Goal: Task Accomplishment & Management: Manage account settings

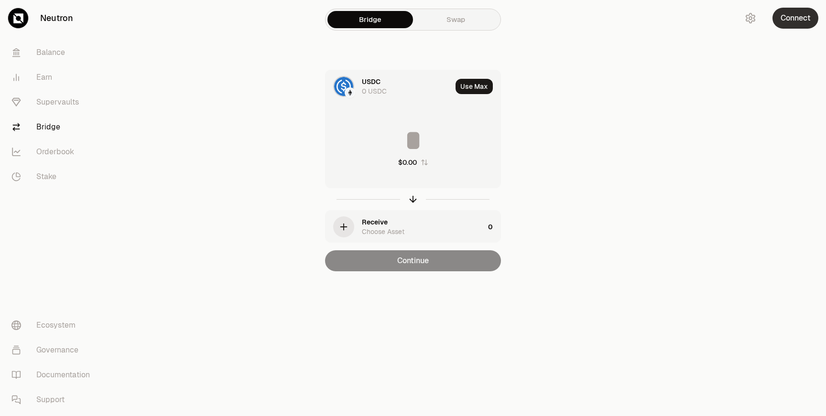
click at [780, 17] on button "Connect" at bounding box center [796, 18] width 46 height 21
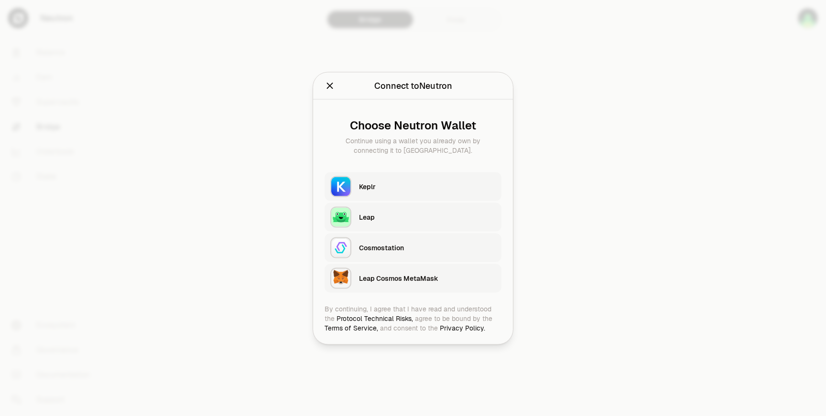
click at [439, 176] on div "Keplr" at bounding box center [430, 186] width 142 height 22
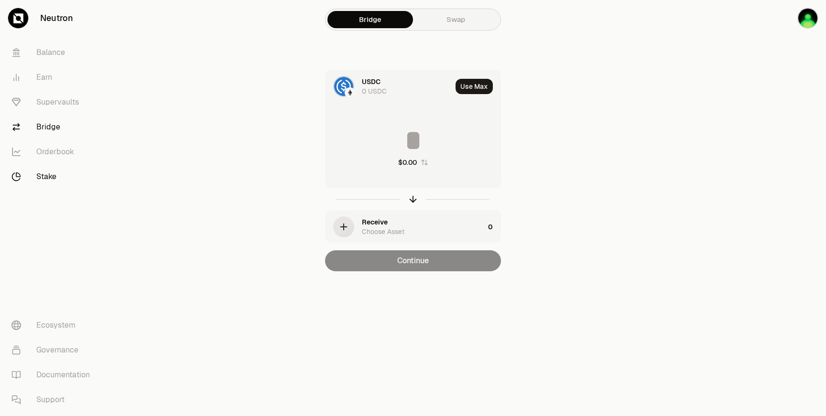
click at [42, 181] on link "Stake" at bounding box center [53, 176] width 99 height 25
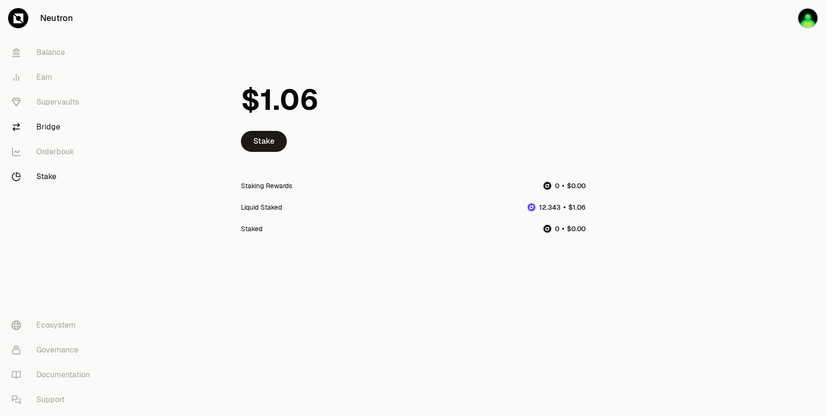
click at [41, 126] on link "Bridge" at bounding box center [53, 127] width 99 height 25
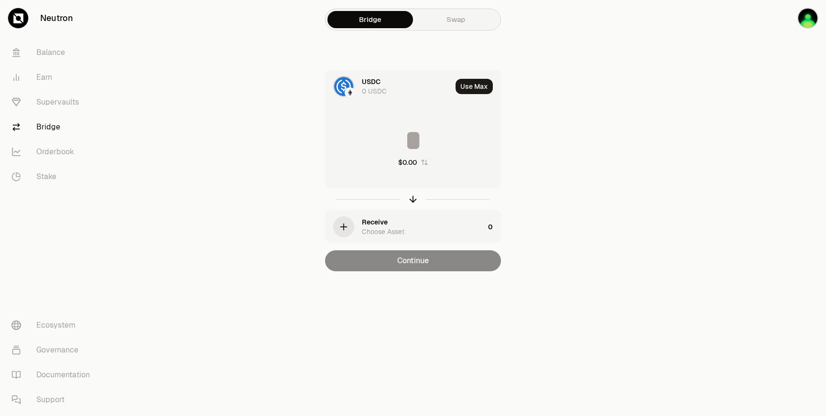
click at [645, 120] on main "Bridge Swap USDC 0 USDC Use Max $0.00 Receive Choose Asset 0 Continue" at bounding box center [466, 155] width 719 height 310
click at [50, 41] on link "Balance" at bounding box center [53, 52] width 99 height 25
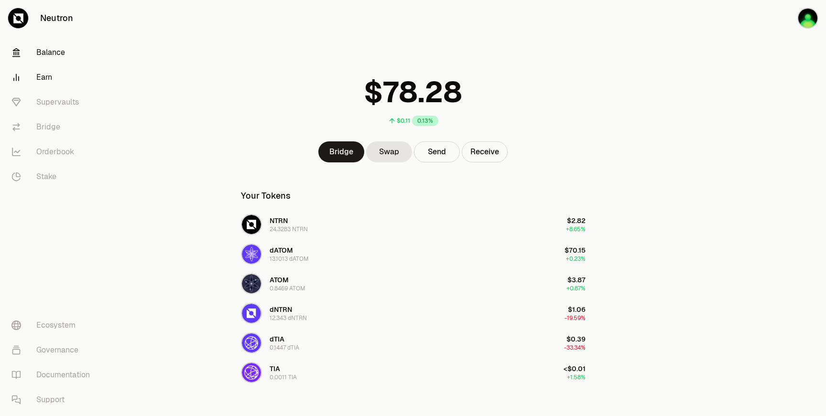
click at [41, 78] on link "Earn" at bounding box center [53, 77] width 99 height 25
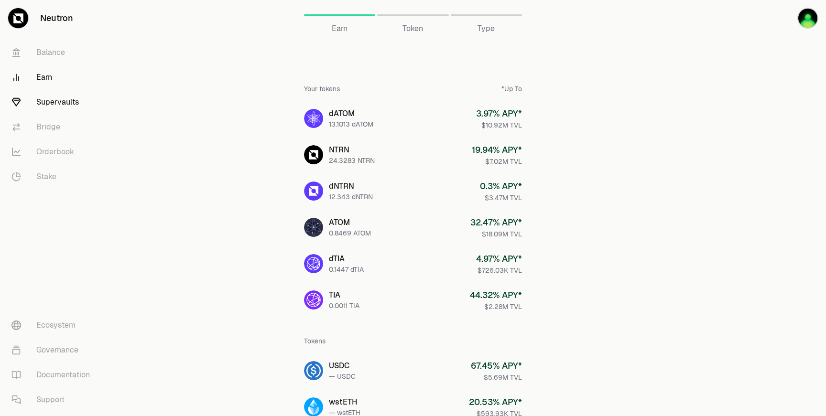
click at [40, 108] on link "Supervaults" at bounding box center [53, 102] width 99 height 25
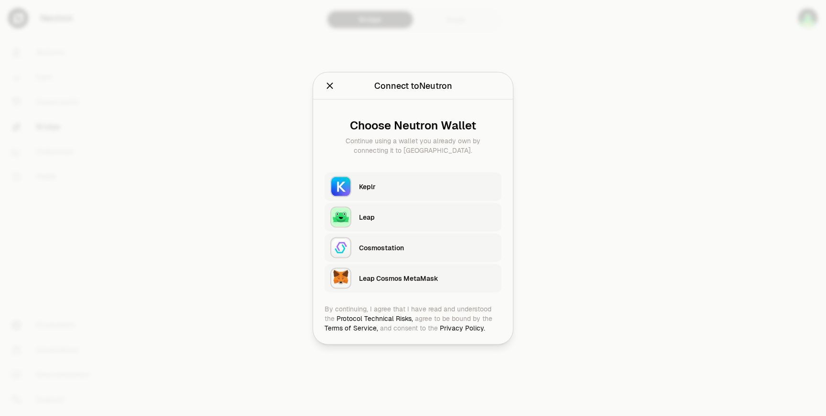
click at [371, 197] on div "Keplr" at bounding box center [430, 186] width 142 height 22
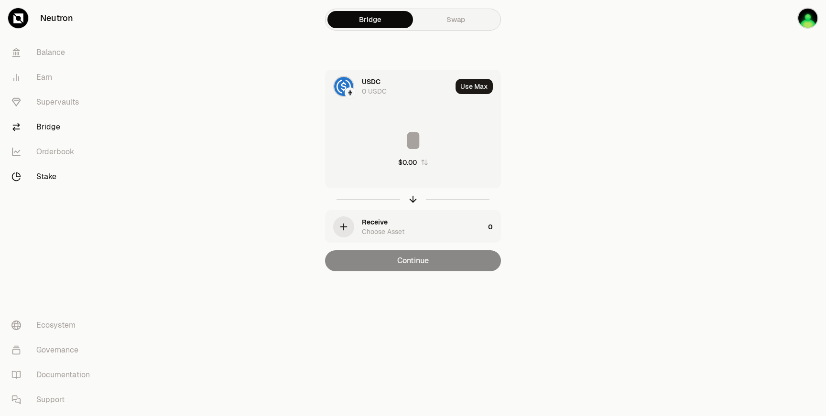
click at [55, 171] on link "Stake" at bounding box center [53, 176] width 99 height 25
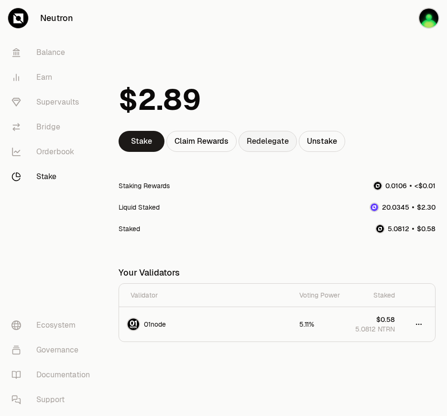
click at [284, 146] on link "Redelegate" at bounding box center [268, 141] width 58 height 21
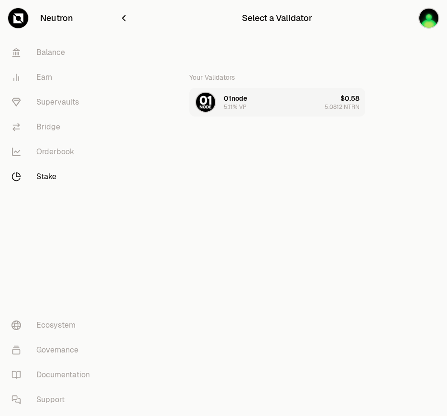
click at [289, 109] on button "01node 5.11% VP $0.58 5.0812 NTRN" at bounding box center [277, 102] width 176 height 29
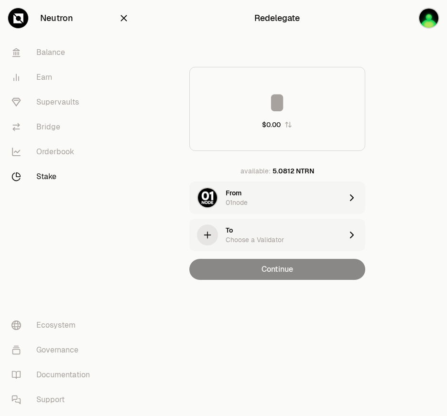
click at [126, 17] on icon "button" at bounding box center [124, 18] width 11 height 11
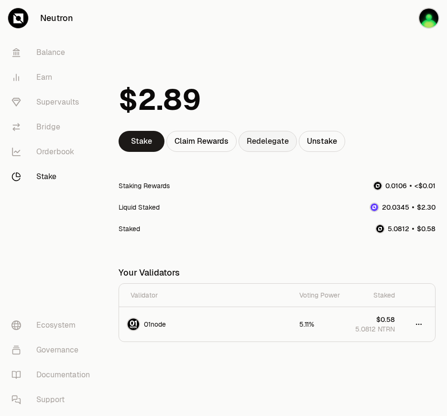
click at [265, 142] on link "Redelegate" at bounding box center [268, 141] width 58 height 21
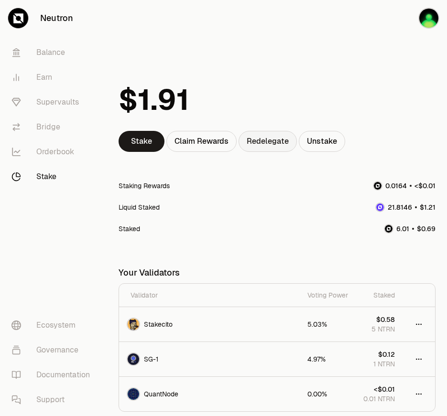
click at [280, 142] on link "Redelegate" at bounding box center [268, 141] width 58 height 21
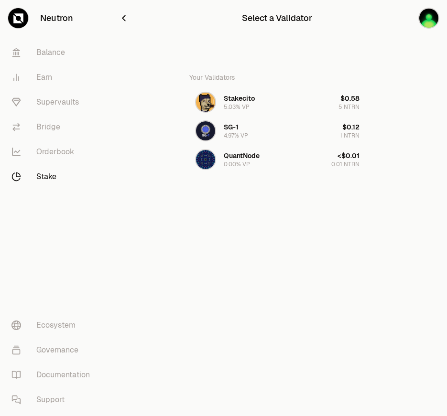
click at [124, 21] on icon "button" at bounding box center [124, 18] width 11 height 11
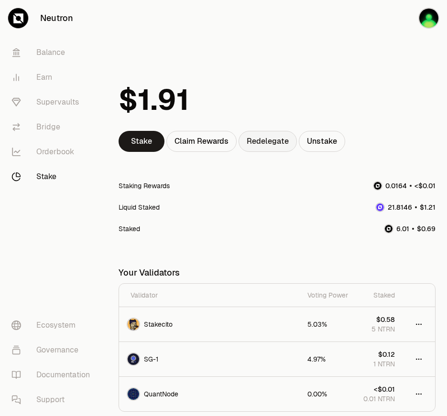
click at [267, 136] on link "Redelegate" at bounding box center [268, 141] width 58 height 21
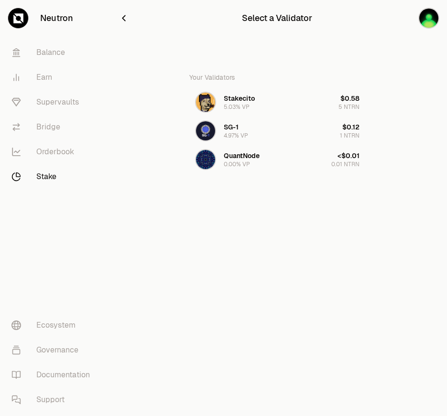
click at [127, 16] on icon "button" at bounding box center [124, 18] width 11 height 11
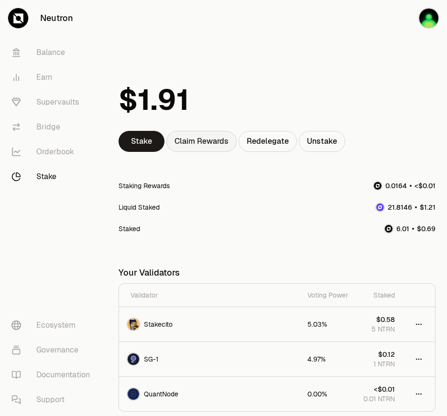
click at [210, 145] on div "Claim Rewards" at bounding box center [201, 141] width 70 height 21
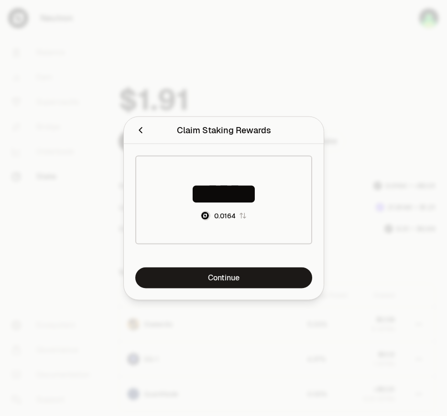
click at [138, 133] on icon "Close" at bounding box center [140, 130] width 11 height 11
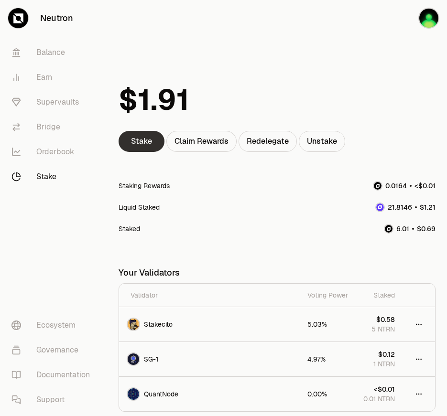
click at [144, 137] on link "Stake" at bounding box center [142, 141] width 46 height 21
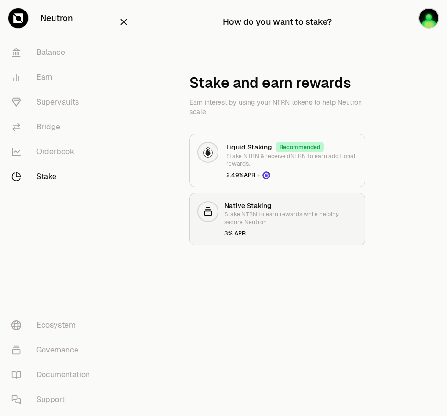
click at [264, 204] on h3 "Native Staking" at bounding box center [290, 206] width 133 height 10
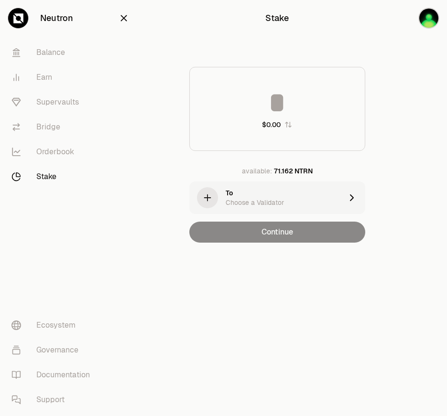
click at [274, 198] on div "Choose a Validator" at bounding box center [255, 203] width 58 height 10
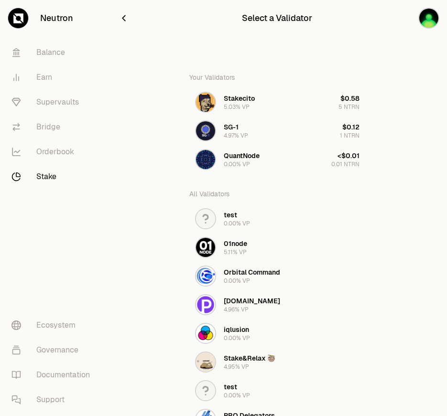
click at [125, 18] on icon "button" at bounding box center [124, 18] width 11 height 11
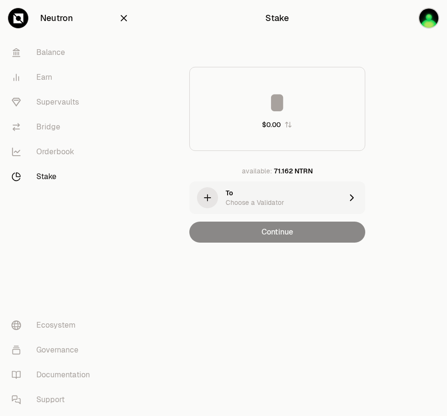
click at [125, 19] on icon "button" at bounding box center [124, 18] width 11 height 11
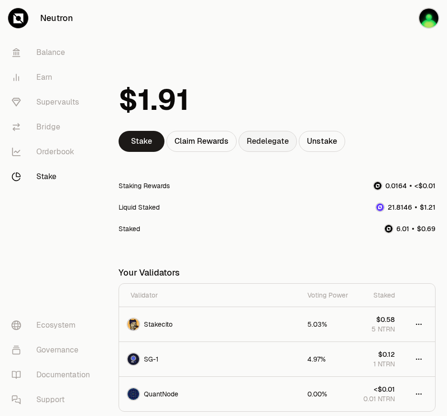
click at [284, 147] on link "Redelegate" at bounding box center [268, 141] width 58 height 21
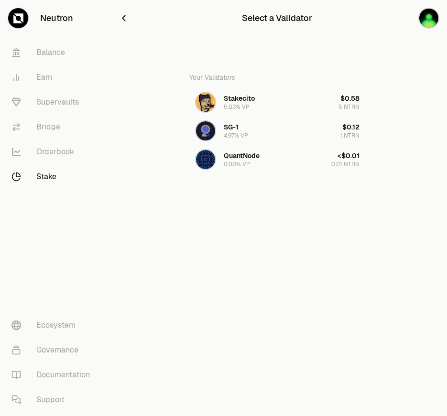
click at [390, 206] on div "Select a Validator Your Validators Stakecito 5.03% VP $0.58 5 NTRN SG-1 4.97% V…" at bounding box center [277, 106] width 340 height 212
click at [299, 99] on button "Stakecito 5.03% VP $0.58 5 NTRN" at bounding box center [277, 102] width 176 height 29
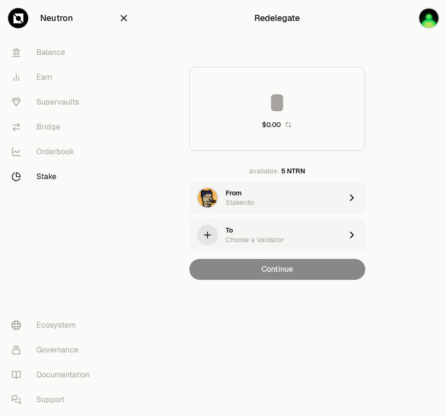
click at [254, 241] on div "Choose a Validator" at bounding box center [255, 240] width 58 height 10
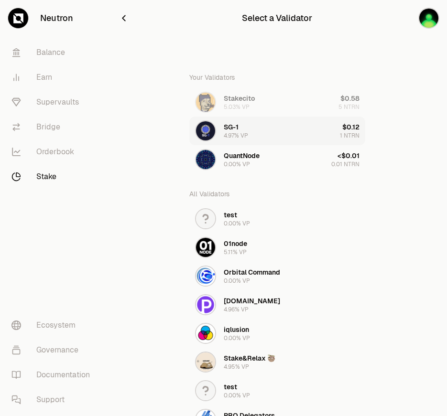
click at [270, 131] on button "SG-1 4.97% VP $0.12 1 NTRN" at bounding box center [277, 131] width 176 height 29
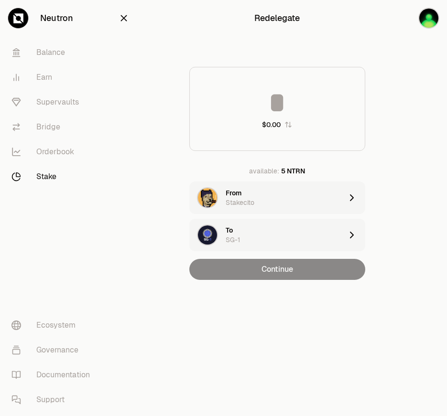
click at [286, 105] on input at bounding box center [277, 102] width 175 height 29
type input "*"
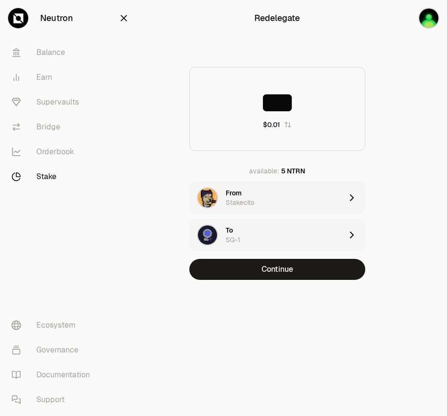
type input "***"
click at [268, 189] on div "From Stakecito" at bounding box center [284, 197] width 117 height 19
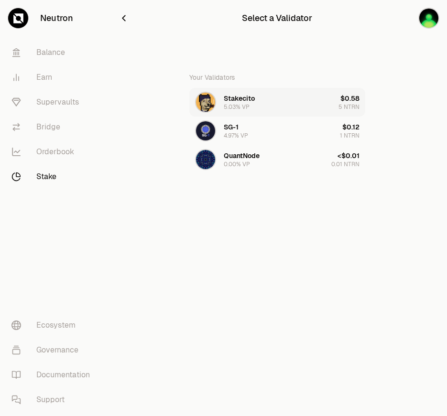
click at [277, 102] on button "Stakecito 5.03% VP $0.58 5 NTRN" at bounding box center [277, 102] width 176 height 29
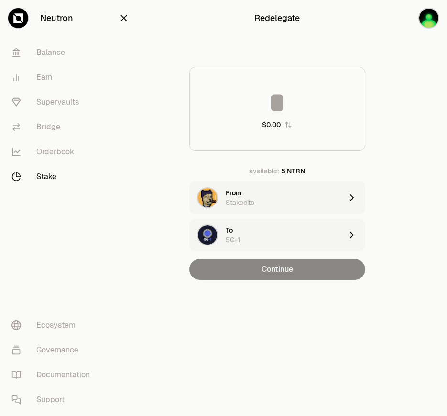
click at [285, 98] on input at bounding box center [277, 102] width 175 height 29
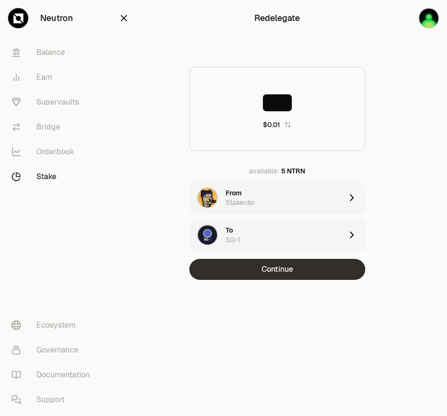
type input "***"
click at [265, 266] on button "Continue" at bounding box center [277, 269] width 176 height 21
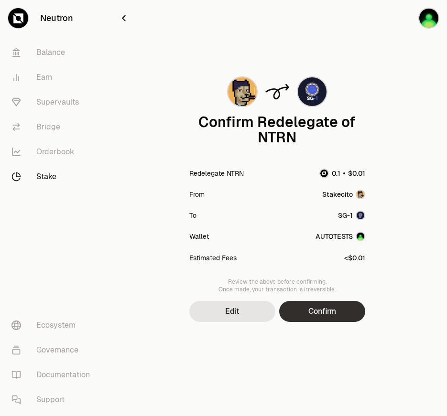
click at [321, 315] on button "Confirm" at bounding box center [322, 311] width 86 height 21
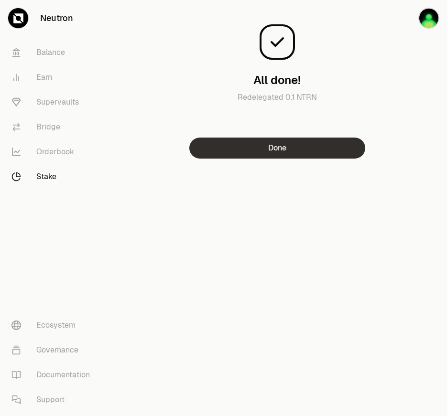
click at [303, 154] on button "Done" at bounding box center [277, 148] width 176 height 21
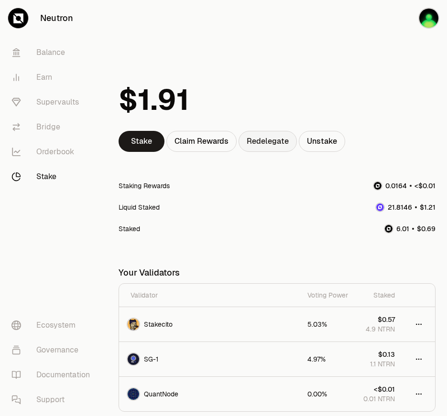
click at [277, 140] on link "Redelegate" at bounding box center [268, 141] width 58 height 21
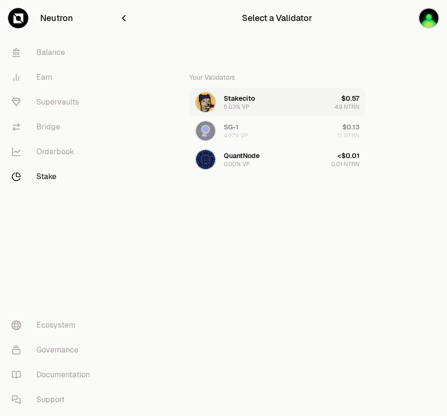
click at [309, 99] on button "Stakecito 5.03% VP $0.57 4.9 NTRN" at bounding box center [277, 102] width 176 height 29
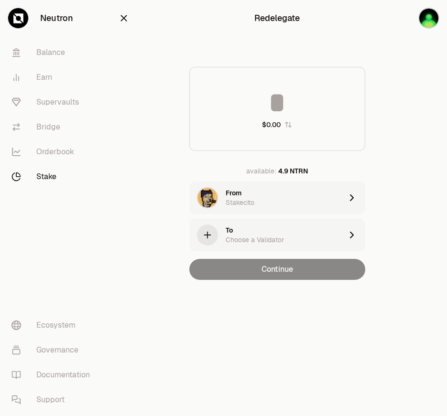
click at [119, 11] on button "button" at bounding box center [124, 17] width 11 height 13
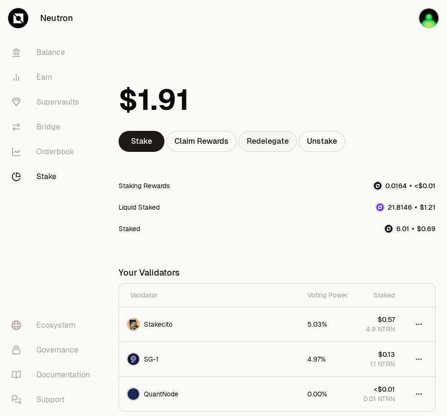
click at [272, 144] on link "Redelegate" at bounding box center [268, 141] width 58 height 21
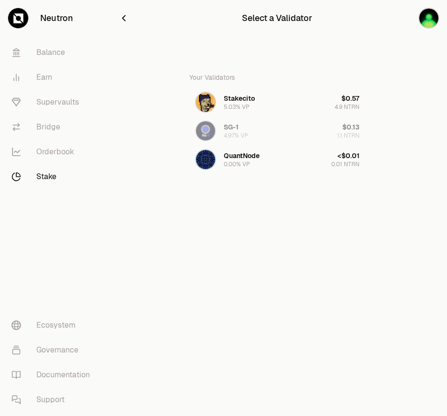
click at [123, 20] on icon "button" at bounding box center [124, 18] width 11 height 11
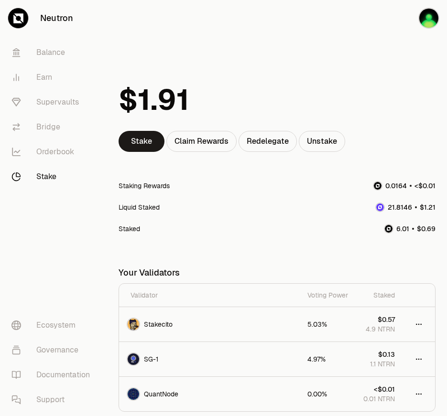
click at [308, 221] on div "Staked" at bounding box center [277, 229] width 317 height 22
click at [276, 142] on link "Redelegate" at bounding box center [268, 141] width 58 height 21
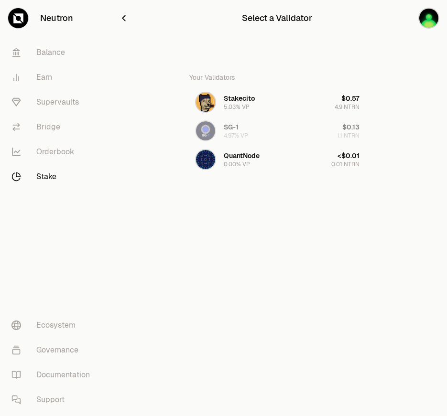
click at [234, 128] on div "Your Validators Stakecito 5.03% VP $0.57 4.9 NTRN SG-1 4.97% VP $0.13 1.1 NTRN …" at bounding box center [277, 120] width 176 height 107
click at [121, 18] on icon "button" at bounding box center [124, 18] width 11 height 11
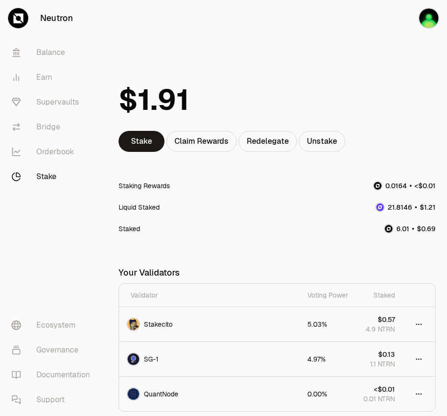
click at [279, 152] on div "Stake Claim Rewards Redelegate Unstake Staking Rewards Liquid Staked Staked You…" at bounding box center [277, 240] width 317 height 343
click at [279, 144] on link "Redelegate" at bounding box center [268, 141] width 58 height 21
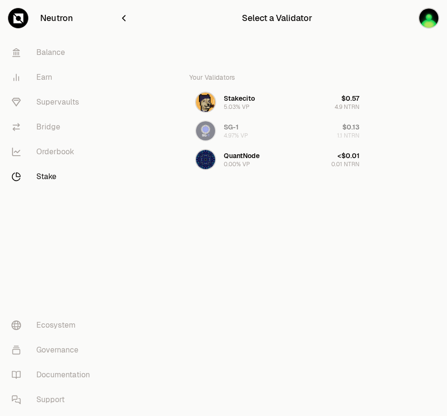
click at [260, 132] on div "Your Validators Stakecito 5.03% VP $0.57 4.9 NTRN SG-1 4.97% VP $0.13 1.1 NTRN …" at bounding box center [277, 120] width 176 height 107
click at [347, 117] on div "Your Validators Stakecito 5.03% VP $0.57 4.9 NTRN SG-1 4.97% VP $0.13 1.1 NTRN …" at bounding box center [277, 120] width 176 height 107
click at [347, 125] on div "Your Validators Stakecito 5.03% VP $0.57 4.9 NTRN SG-1 4.97% VP $0.13 1.1 NTRN …" at bounding box center [277, 120] width 176 height 107
click at [347, 128] on div "Your Validators Stakecito 5.03% VP $0.57 4.9 NTRN SG-1 4.97% VP $0.13 1.1 NTRN …" at bounding box center [277, 120] width 176 height 107
click at [300, 129] on div "Your Validators Stakecito 5.03% VP $0.57 4.9 NTRN SG-1 4.97% VP $0.13 1.1 NTRN …" at bounding box center [277, 120] width 176 height 107
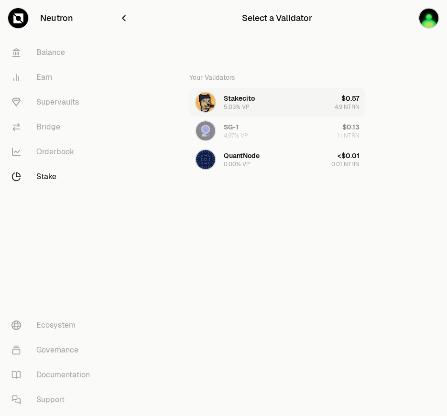
click at [292, 104] on button "Stakecito 5.03% VP $0.57 4.9 NTRN" at bounding box center [277, 102] width 176 height 29
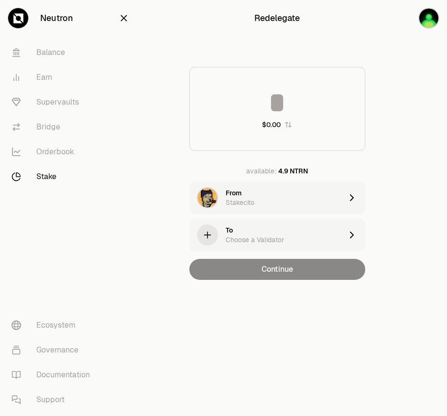
click at [304, 240] on div "To Choose a Validator" at bounding box center [284, 235] width 117 height 19
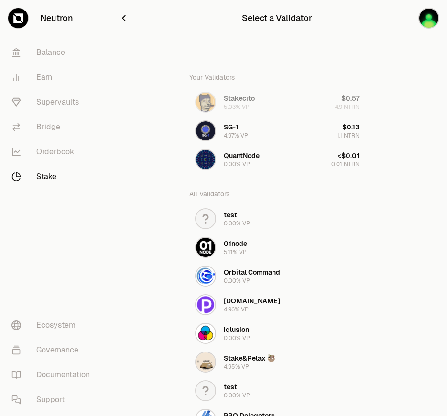
click at [126, 18] on icon "button" at bounding box center [124, 18] width 11 height 11
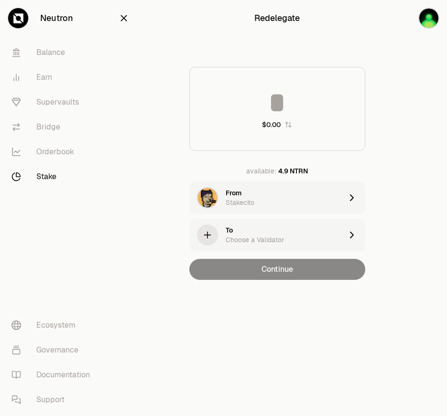
click at [125, 17] on icon "button" at bounding box center [124, 18] width 6 height 6
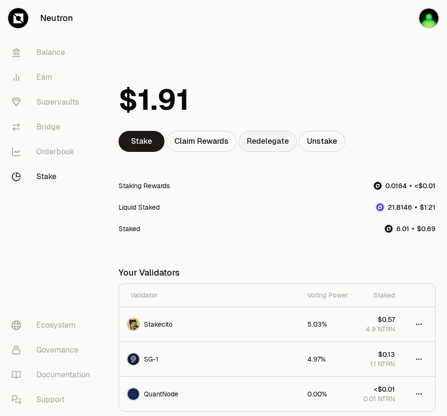
click at [281, 144] on link "Redelegate" at bounding box center [268, 141] width 58 height 21
click at [282, 138] on link "Redelegate" at bounding box center [268, 141] width 58 height 21
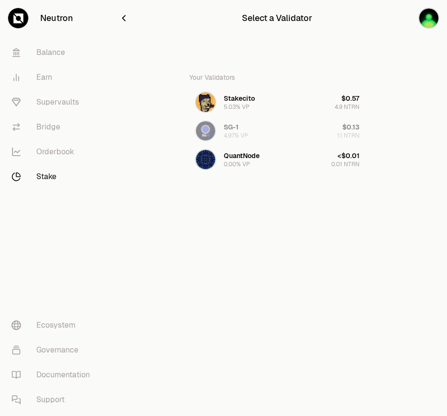
click at [365, 300] on div "Neutron Balance Earn Supervaults Bridge Orderbook Stake Ecosystem Governance Do…" at bounding box center [277, 208] width 340 height 416
click at [260, 97] on button "Stakecito 5.03% VP $0.57 4.9 NTRN" at bounding box center [277, 102] width 176 height 29
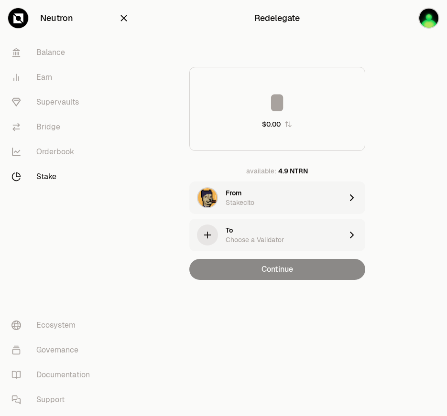
click at [260, 97] on input at bounding box center [277, 102] width 175 height 29
click at [252, 197] on div "From Stakecito" at bounding box center [284, 197] width 117 height 19
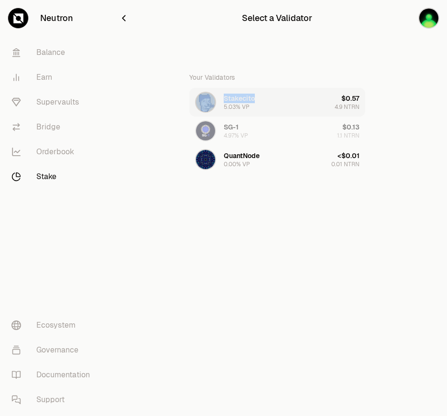
drag, startPoint x: 180, startPoint y: 95, endPoint x: 256, endPoint y: 98, distance: 76.1
click at [256, 98] on div "Your Validators Stakecito 5.03% VP $0.57 4.9 NTRN SG-1 4.97% VP $0.13 1.1 NTRN …" at bounding box center [277, 120] width 317 height 107
click at [119, 20] on icon "button" at bounding box center [124, 18] width 11 height 11
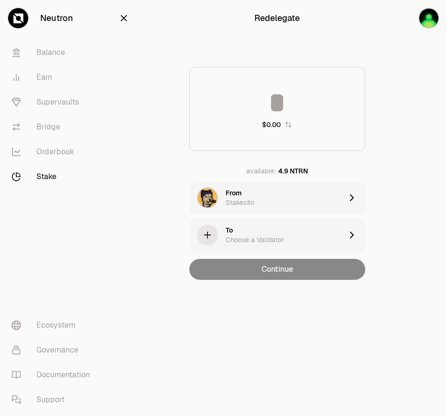
click at [125, 18] on icon "button" at bounding box center [124, 18] width 11 height 11
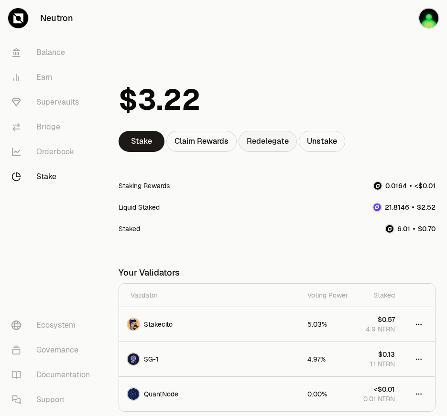
click at [274, 148] on link "Redelegate" at bounding box center [268, 141] width 58 height 21
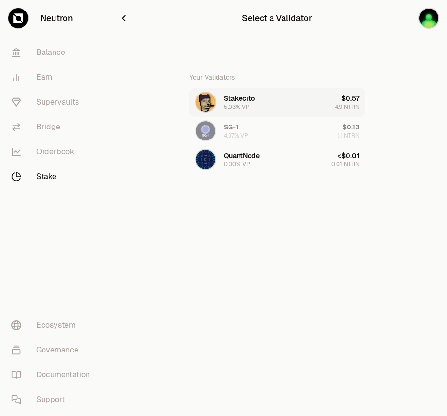
click at [228, 104] on div "5.03% VP" at bounding box center [237, 107] width 26 height 8
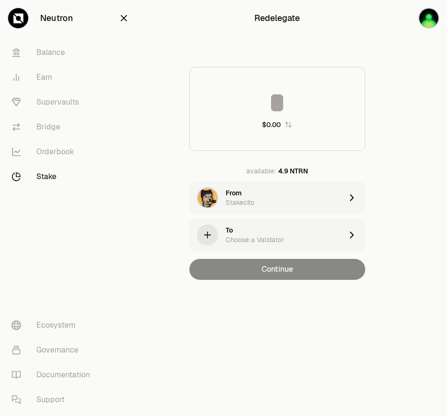
click at [124, 19] on icon "button" at bounding box center [124, 18] width 6 height 6
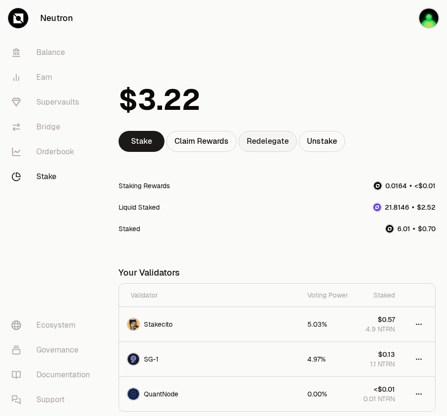
click at [277, 135] on link "Redelegate" at bounding box center [268, 141] width 58 height 21
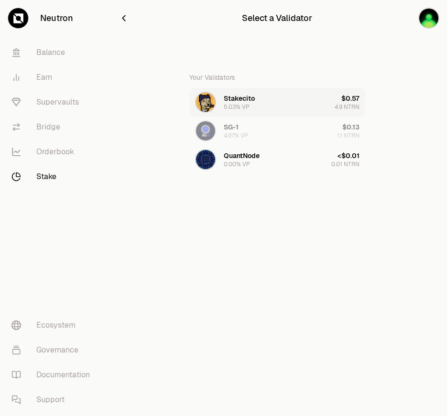
click at [265, 110] on button "Stakecito 5.03% VP $0.57 4.9 NTRN" at bounding box center [277, 102] width 176 height 29
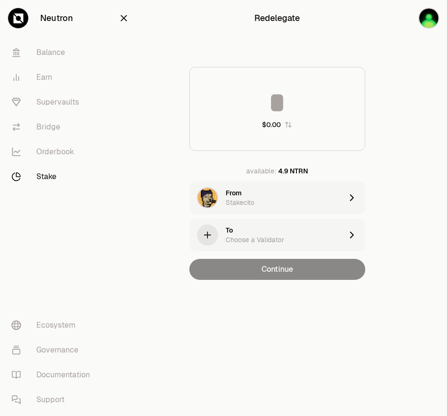
click at [378, 189] on div "$0.00 available: 4.9 NTRN From Stakecito To Choose a Validator Continue" at bounding box center [277, 173] width 317 height 213
click at [299, 225] on div "To Choose a Validator" at bounding box center [265, 235] width 153 height 33
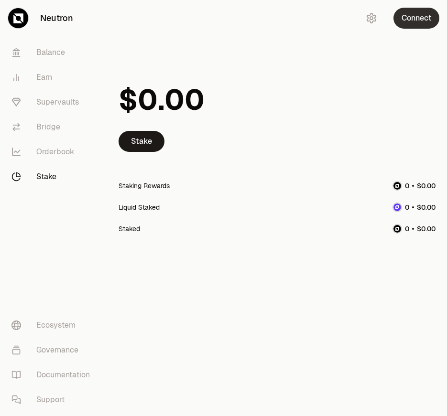
click at [426, 18] on button "Connect" at bounding box center [416, 18] width 46 height 21
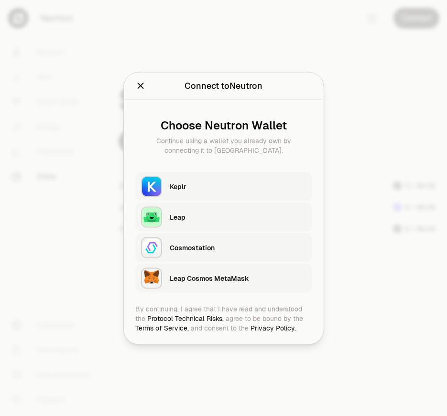
click at [250, 168] on div "Choose Neutron Wallet Continue using a wallet you already own by connecting it …" at bounding box center [224, 201] width 200 height 205
click at [250, 178] on div "Keplr" at bounding box center [241, 186] width 142 height 22
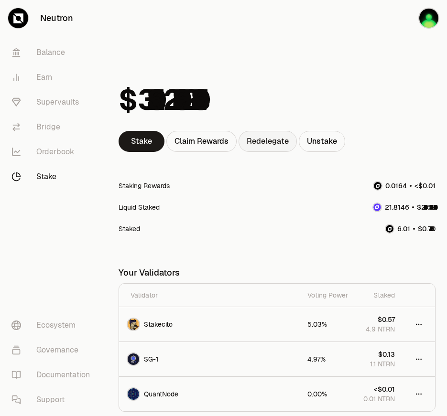
click at [264, 144] on link "Redelegate" at bounding box center [268, 141] width 58 height 21
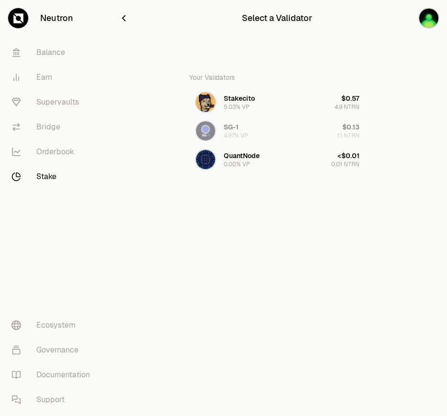
click at [120, 15] on icon "button" at bounding box center [124, 18] width 11 height 11
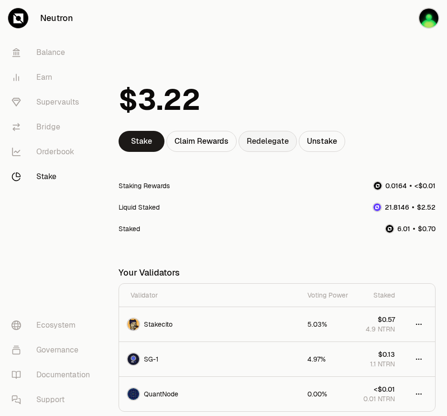
click at [286, 150] on link "Redelegate" at bounding box center [268, 141] width 58 height 21
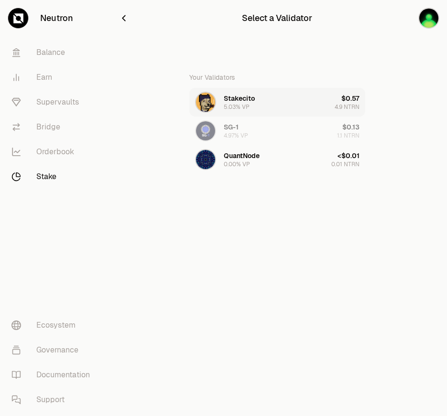
click at [266, 104] on button "Stakecito 5.03% VP $0.57 4.9 NTRN" at bounding box center [277, 102] width 176 height 29
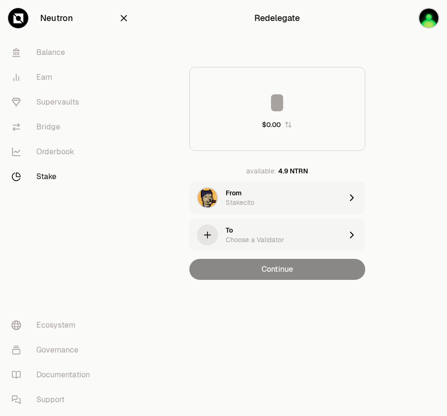
click at [293, 226] on div "To Choose a Validator" at bounding box center [284, 235] width 117 height 19
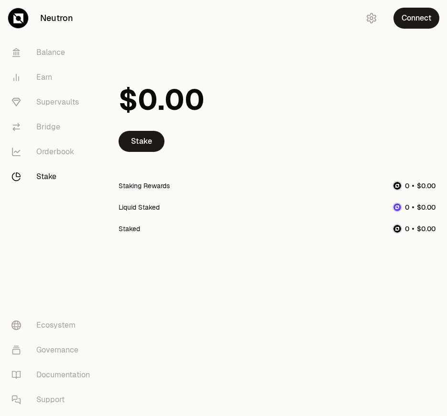
click at [409, 6] on div "Connect" at bounding box center [401, 18] width 92 height 36
click at [409, 13] on button "Connect" at bounding box center [416, 18] width 46 height 21
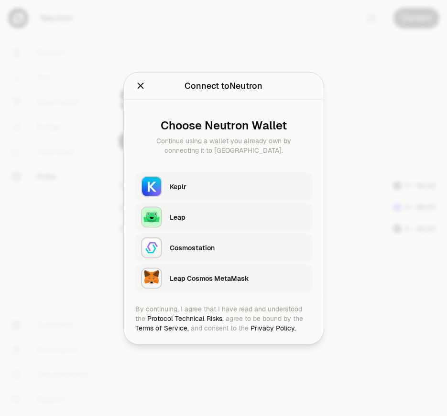
click at [250, 188] on div "Keplr" at bounding box center [238, 187] width 137 height 10
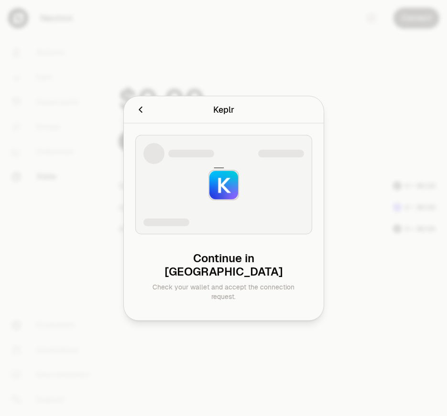
click at [382, 128] on div at bounding box center [223, 208] width 447 height 416
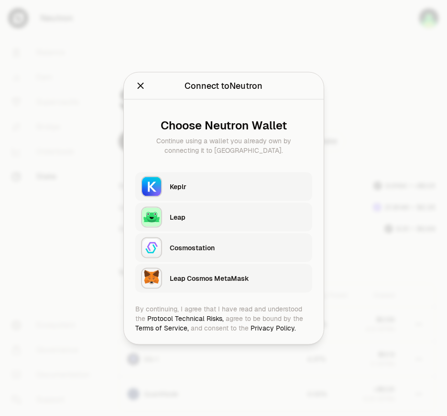
click at [257, 183] on div "Keplr" at bounding box center [238, 187] width 137 height 10
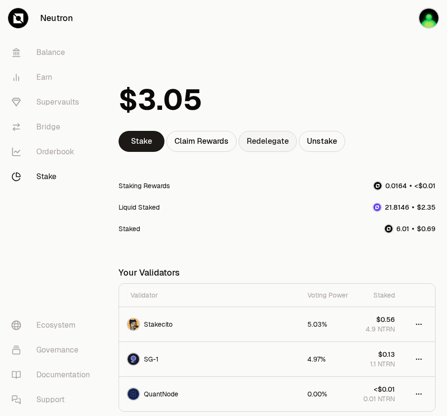
click at [258, 141] on link "Redelegate" at bounding box center [268, 141] width 58 height 21
click at [261, 149] on link "Redelegate" at bounding box center [268, 141] width 58 height 21
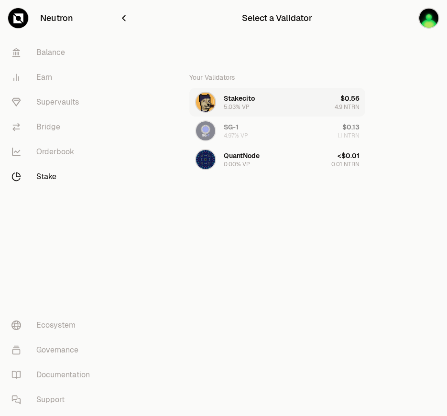
click at [236, 96] on div "Stakecito" at bounding box center [239, 99] width 31 height 10
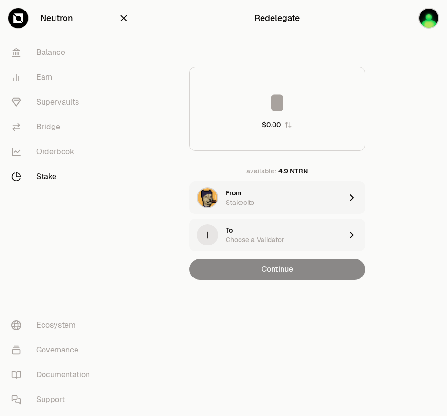
click at [259, 233] on div "To Choose a Validator" at bounding box center [284, 235] width 117 height 19
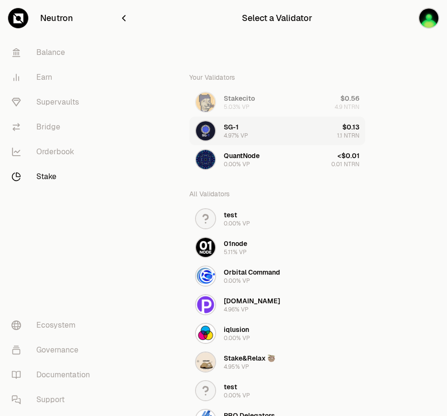
click at [257, 131] on button "SG-1 4.97% VP $0.13 1.1 NTRN" at bounding box center [277, 131] width 176 height 29
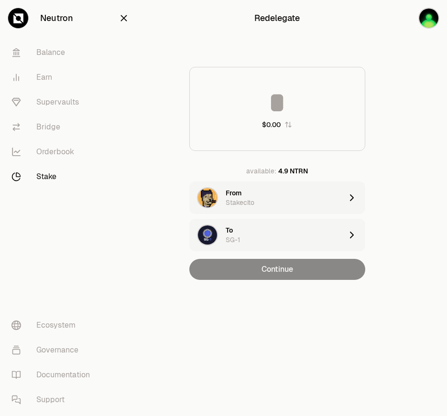
click at [291, 109] on input at bounding box center [277, 102] width 175 height 29
click at [424, 186] on div "$0.00 available: 4.9 NTRN From Stakecito To SG-1 Continue" at bounding box center [277, 173] width 317 height 213
drag, startPoint x: 368, startPoint y: 272, endPoint x: 262, endPoint y: 272, distance: 106.1
click at [262, 272] on div "$0.00 available: 4.9 NTRN From Stakecito To SG-1 Continue" at bounding box center [277, 173] width 317 height 213
copy button "Continue"
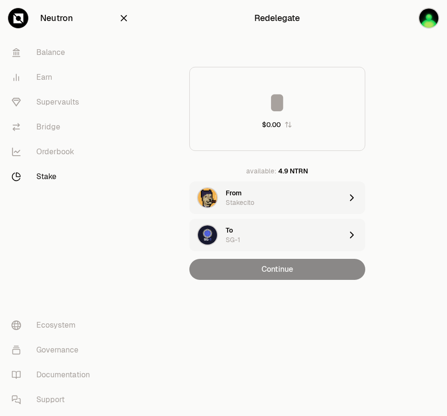
click at [285, 100] on input at bounding box center [277, 102] width 175 height 29
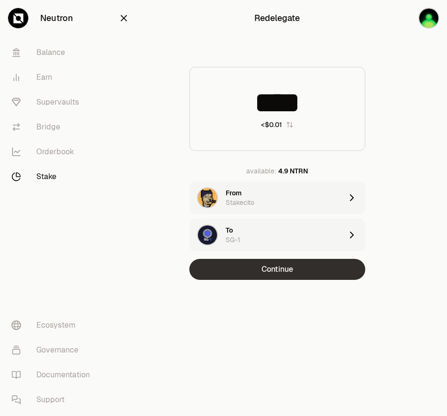
type input "****"
click at [280, 259] on button "Continue" at bounding box center [277, 269] width 176 height 21
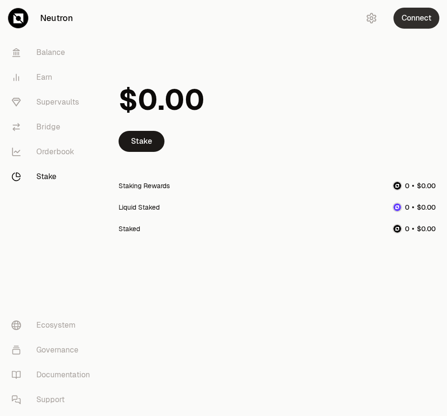
click at [410, 23] on button "Connect" at bounding box center [416, 18] width 46 height 21
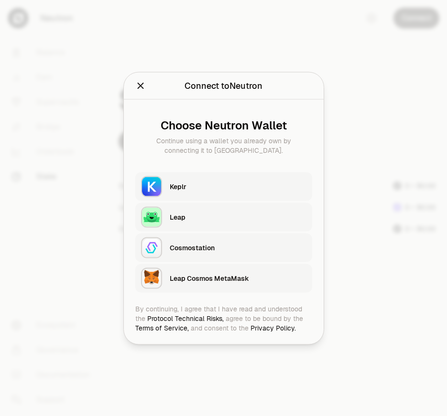
click at [241, 179] on div "Keplr" at bounding box center [241, 186] width 142 height 22
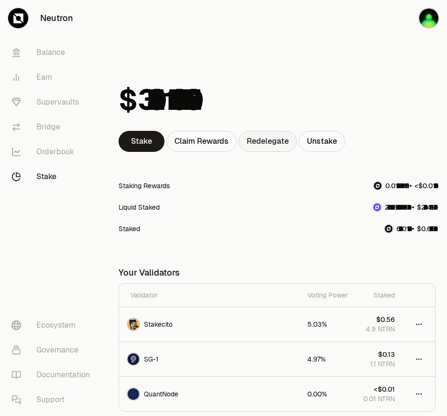
click at [258, 144] on link "Redelegate" at bounding box center [268, 141] width 58 height 21
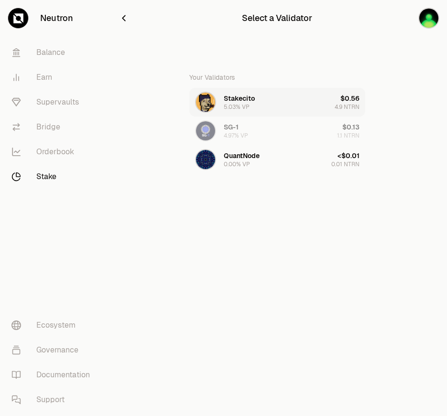
click at [263, 107] on button "Stakecito 5.03% VP $0.56 4.9 NTRN" at bounding box center [277, 102] width 176 height 29
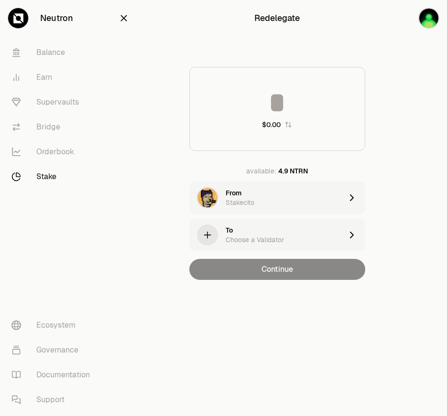
click at [286, 122] on icon "button" at bounding box center [288, 125] width 6 height 6
click at [283, 234] on div "To Choose a Validator" at bounding box center [284, 235] width 117 height 19
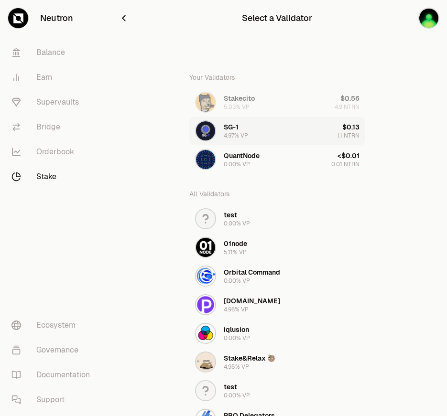
click at [265, 128] on button "SG-1 4.97% VP $0.13 1.1 NTRN" at bounding box center [277, 131] width 176 height 29
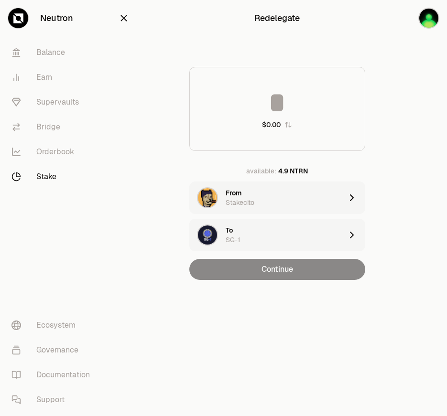
click at [288, 169] on div "4.9 NTRN" at bounding box center [293, 171] width 30 height 10
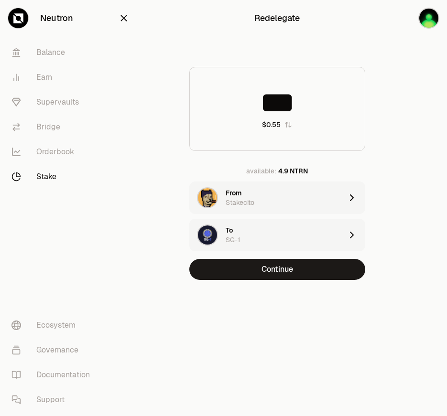
click at [273, 107] on input "***" at bounding box center [277, 102] width 175 height 29
drag, startPoint x: 310, startPoint y: 107, endPoint x: 253, endPoint y: 107, distance: 56.9
click at [253, 107] on input "***" at bounding box center [277, 102] width 175 height 29
type input "***"
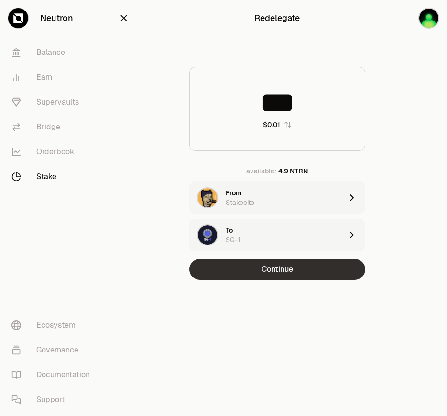
click at [312, 269] on button "Continue" at bounding box center [277, 269] width 176 height 21
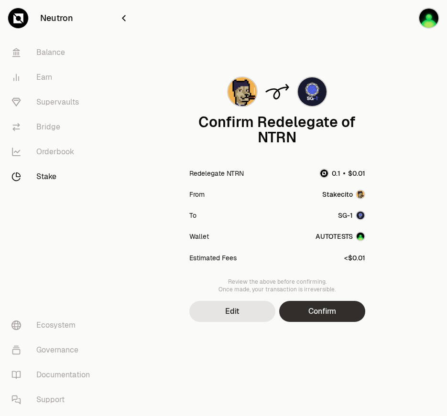
click at [322, 307] on button "Confirm" at bounding box center [322, 311] width 86 height 21
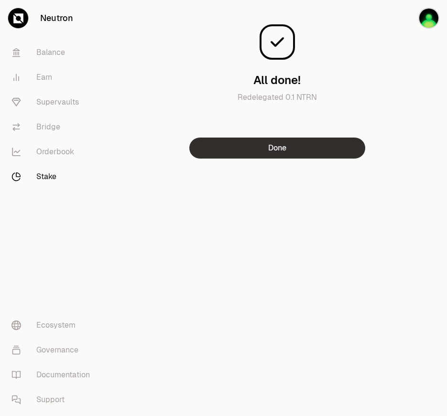
click at [279, 156] on button "Done" at bounding box center [277, 148] width 176 height 21
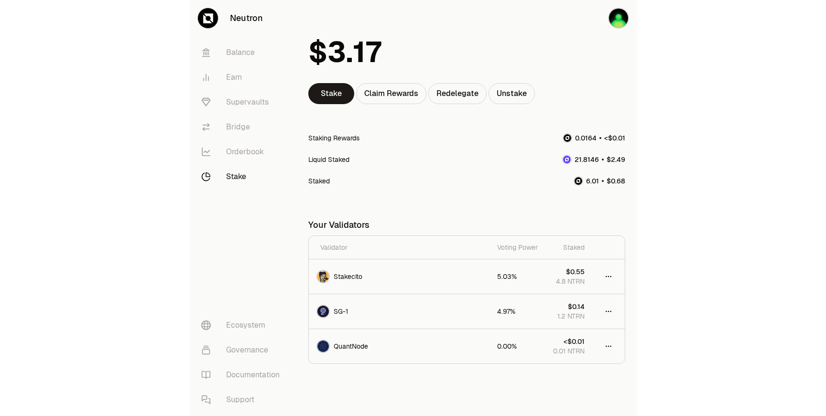
scroll to position [47, 0]
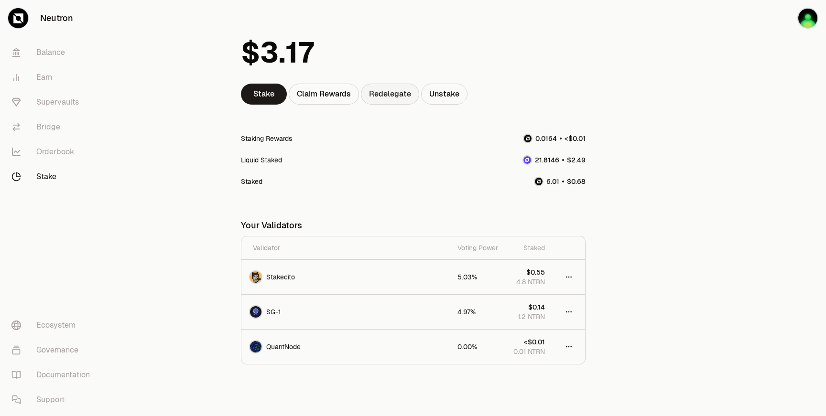
click at [377, 97] on link "Redelegate" at bounding box center [390, 94] width 58 height 21
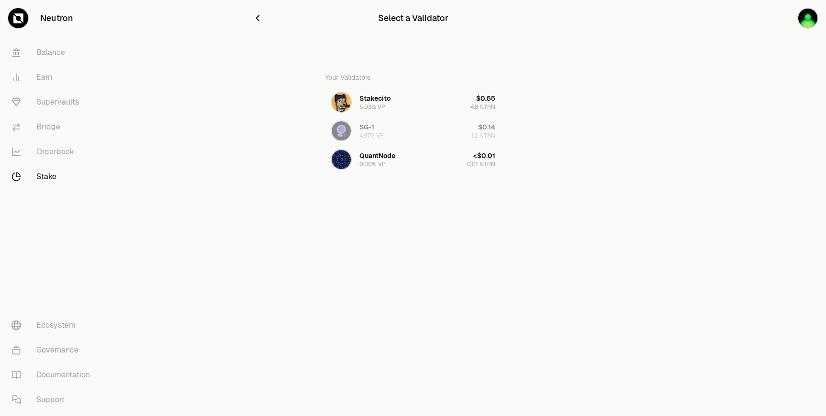
click at [47, 171] on link "Stake" at bounding box center [53, 176] width 99 height 25
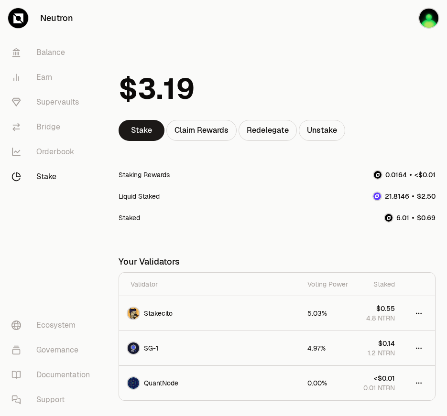
scroll to position [72, 0]
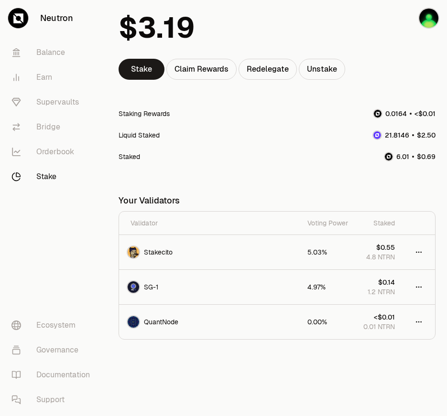
click at [252, 57] on div at bounding box center [277, 28] width 317 height 62
click at [252, 65] on link "Redelegate" at bounding box center [268, 69] width 58 height 21
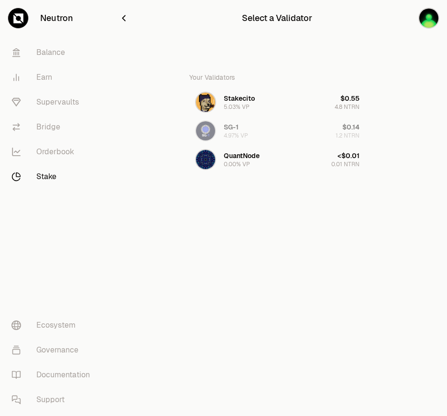
click at [257, 128] on div "Your Validators Stakecito 5.03% VP $0.55 4.8 NTRN SG-1 4.97% VP $0.14 1.2 NTRN …" at bounding box center [277, 120] width 176 height 107
click at [352, 128] on div "Your Validators Stakecito 5.03% VP $0.55 4.8 NTRN SG-1 4.97% VP $0.14 1.2 NTRN …" at bounding box center [277, 120] width 176 height 107
click at [128, 16] on icon "button" at bounding box center [124, 18] width 11 height 11
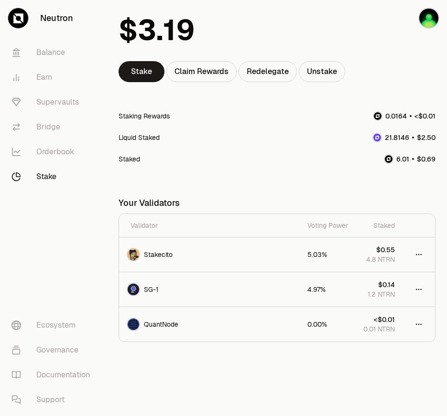
scroll to position [72, 0]
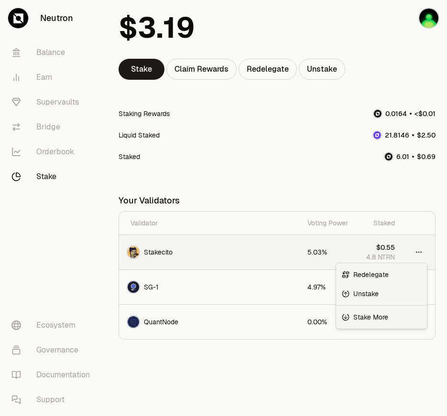
click at [417, 254] on html "Neutron Balance Earn Supervaults Bridge Orderbook Stake Ecosystem Governance Do…" at bounding box center [223, 172] width 447 height 489
click at [382, 276] on span "Redelegate" at bounding box center [370, 275] width 35 height 10
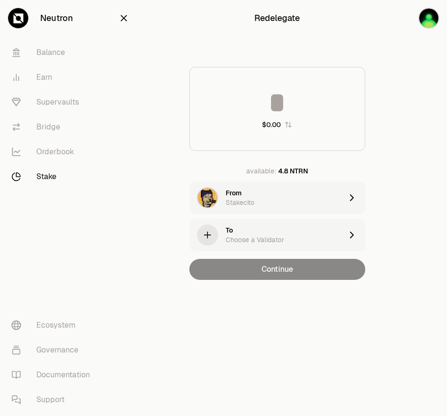
click at [303, 221] on div "To Choose a Validator" at bounding box center [265, 235] width 153 height 33
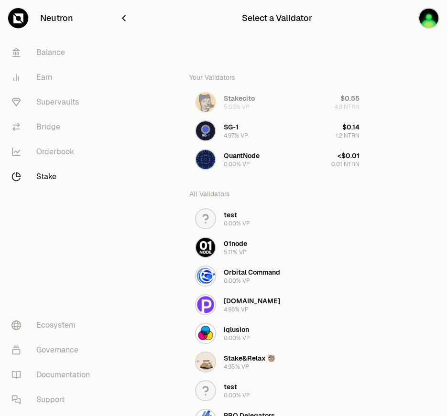
click at [131, 18] on div at bounding box center [179, 17] width 120 height 13
click at [122, 19] on icon "button" at bounding box center [124, 18] width 11 height 11
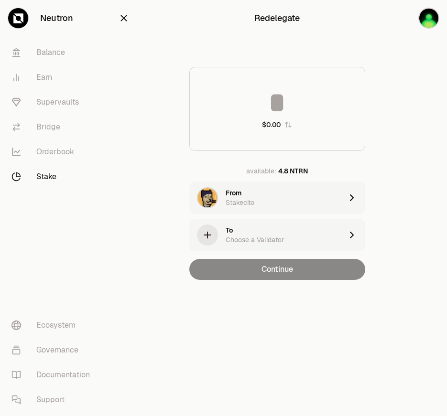
click at [124, 20] on icon "button" at bounding box center [124, 18] width 11 height 11
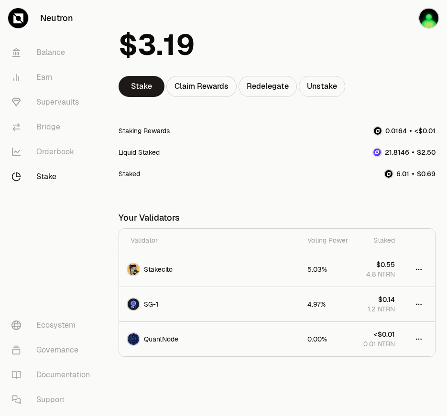
scroll to position [72, 0]
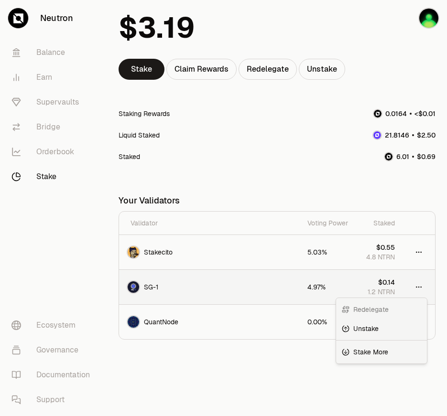
click at [420, 289] on html "Neutron Balance Earn Supervaults Bridge Orderbook Stake Ecosystem Governance Do…" at bounding box center [223, 172] width 447 height 489
click at [230, 370] on html "Neutron Balance Earn Supervaults Bridge Orderbook Stake Ecosystem Governance Do…" at bounding box center [223, 172] width 447 height 489
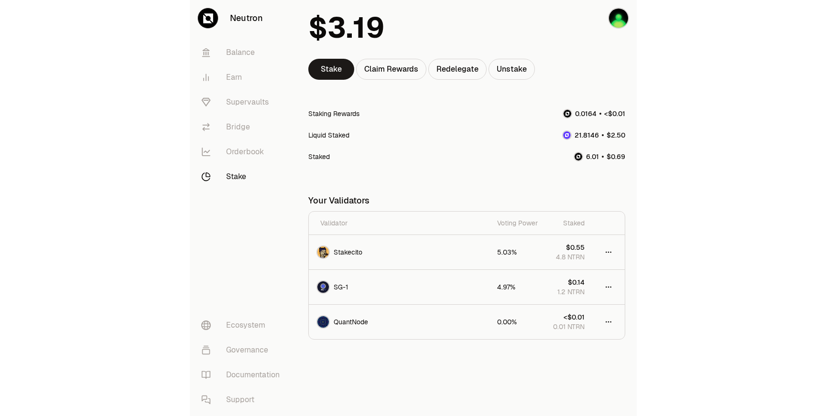
scroll to position [0, 0]
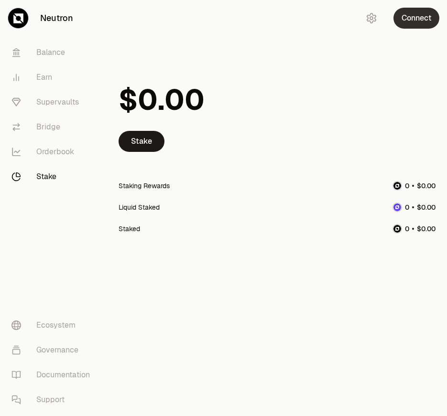
click at [412, 21] on button "Connect" at bounding box center [416, 18] width 46 height 21
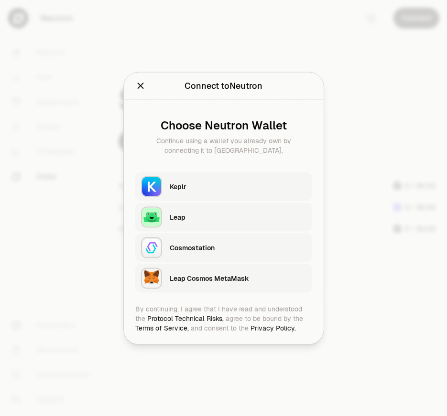
click at [229, 177] on div "Keplr" at bounding box center [241, 186] width 142 height 22
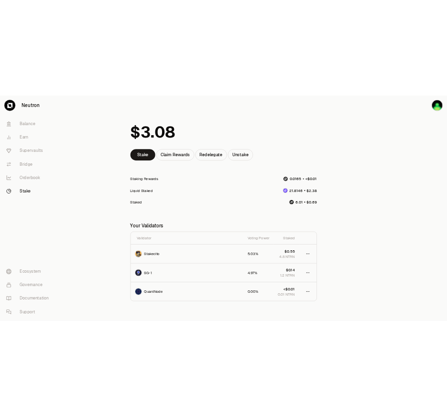
scroll to position [72, 0]
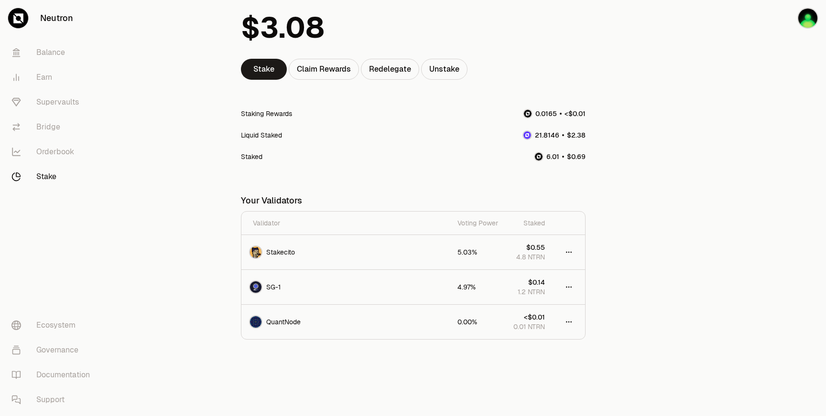
click at [447, 246] on main "Stake Claim Rewards Redelegate Unstake Staking Rewards Liquid Staked Staked You…" at bounding box center [466, 172] width 719 height 489
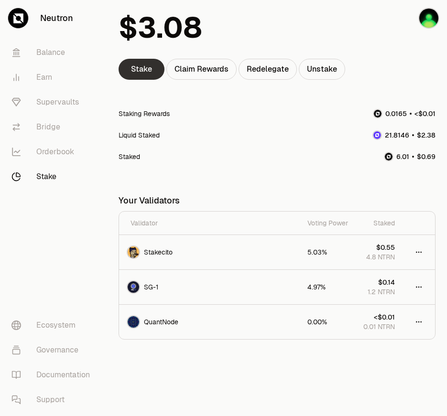
click at [154, 65] on link "Stake" at bounding box center [142, 69] width 46 height 21
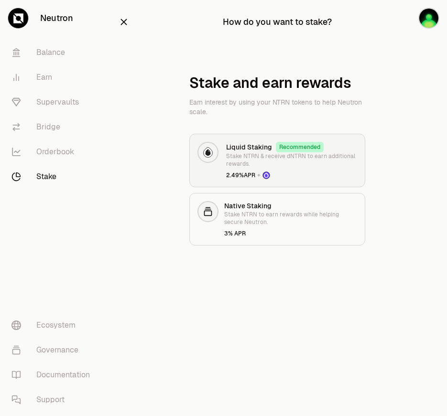
click at [244, 161] on p "Stake NTRN & receive dNTRN to earn additional rewards." at bounding box center [291, 160] width 131 height 15
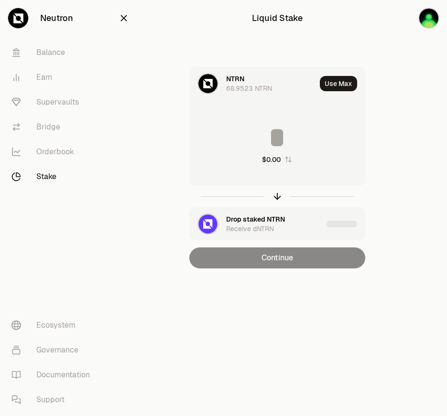
click at [126, 23] on icon "button" at bounding box center [124, 18] width 11 height 11
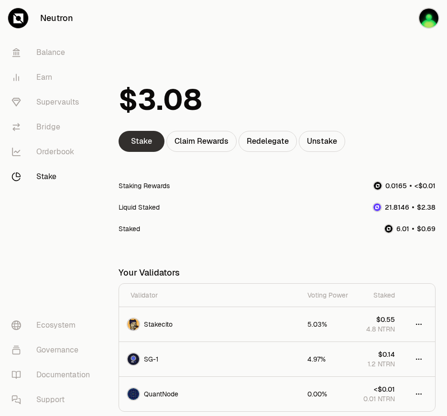
click at [155, 137] on link "Stake" at bounding box center [142, 141] width 46 height 21
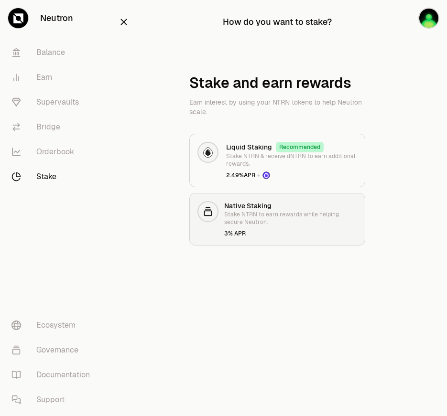
click at [226, 200] on link "Native Staking Stake NTRN to earn rewards while helping secure Neutron. 3% APR" at bounding box center [277, 219] width 176 height 53
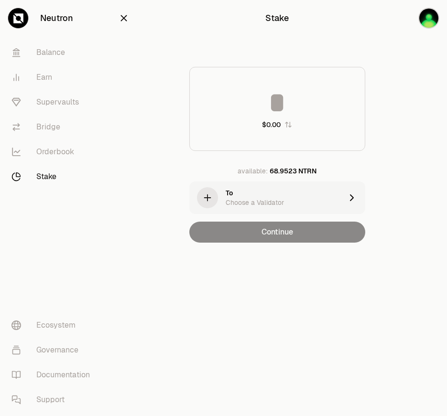
click at [267, 193] on div "To Choose a Validator" at bounding box center [284, 197] width 117 height 19
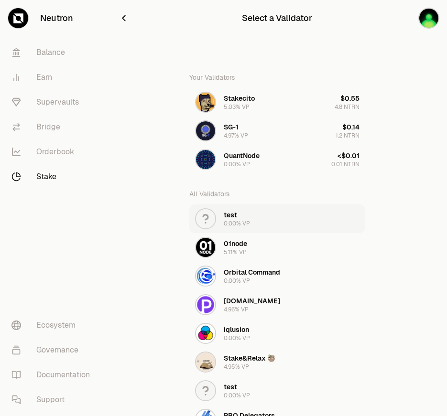
click at [253, 223] on button "test 0.00% VP" at bounding box center [277, 219] width 176 height 29
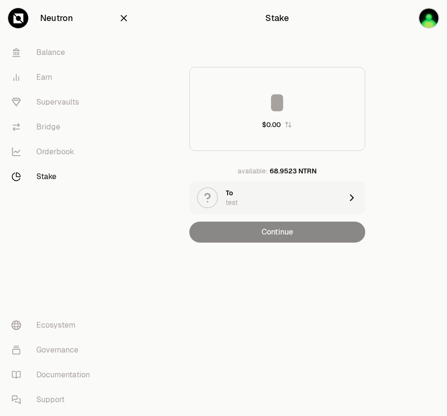
click at [286, 111] on input at bounding box center [277, 102] width 175 height 29
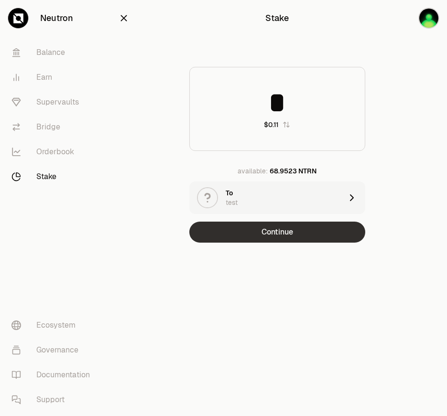
type input "*"
click at [295, 228] on button "Continue" at bounding box center [277, 232] width 176 height 21
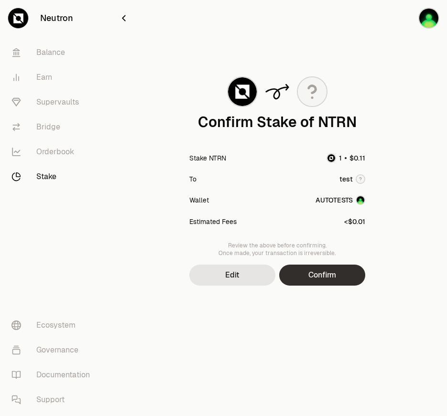
click at [316, 271] on button "Confirm" at bounding box center [322, 275] width 86 height 21
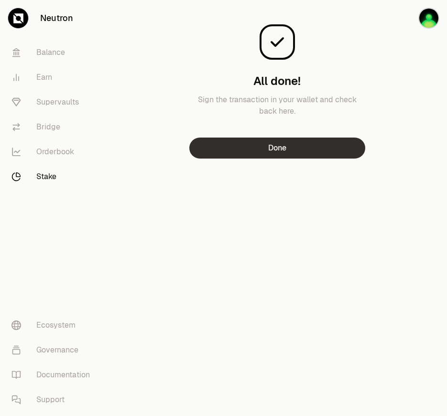
click at [247, 148] on button "Done" at bounding box center [277, 148] width 176 height 21
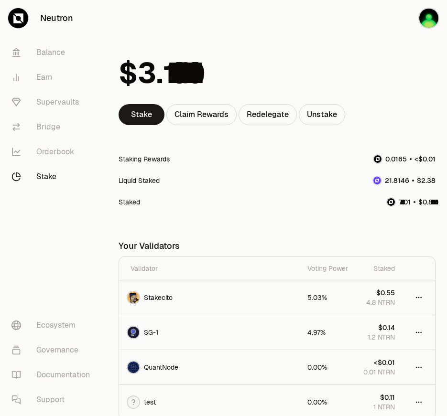
scroll to position [107, 0]
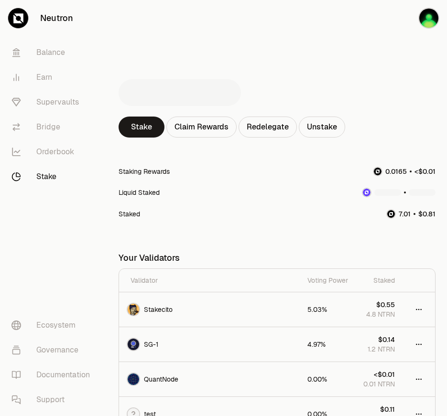
scroll to position [92, 0]
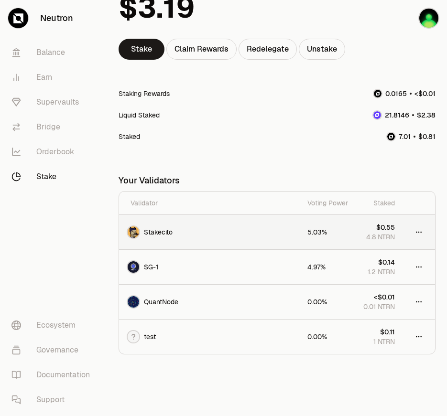
click at [388, 226] on span "$0.55" at bounding box center [385, 228] width 19 height 10
click at [386, 261] on span "$0.14" at bounding box center [386, 263] width 17 height 10
click at [272, 43] on link "Redelegate" at bounding box center [268, 49] width 58 height 21
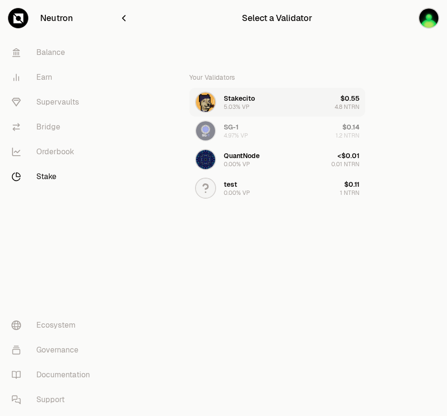
click at [243, 107] on div "5.03% VP" at bounding box center [237, 107] width 26 height 8
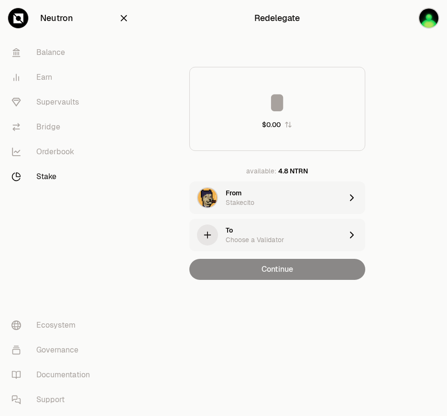
click at [125, 22] on icon "button" at bounding box center [124, 18] width 11 height 11
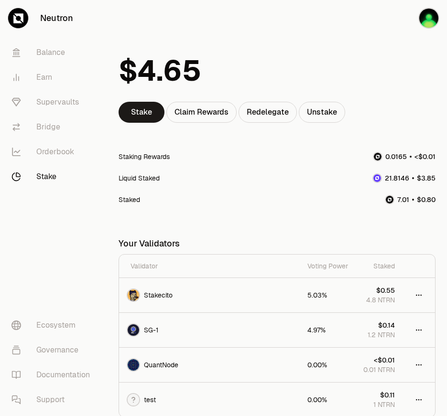
scroll to position [107, 0]
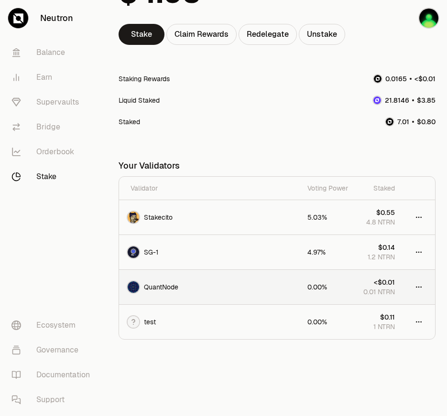
click at [158, 279] on td "QuantNode" at bounding box center [209, 287] width 181 height 35
click at [167, 290] on span "QuantNode" at bounding box center [161, 288] width 34 height 10
click at [264, 287] on div "QuantNode" at bounding box center [209, 287] width 165 height 13
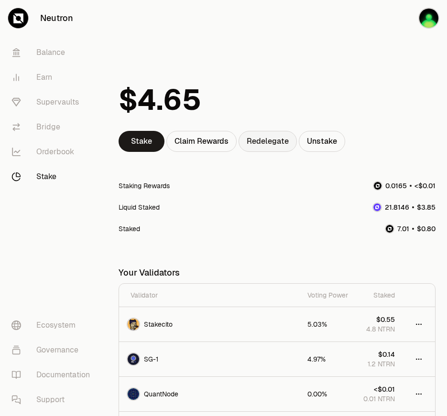
click at [273, 140] on link "Redelegate" at bounding box center [268, 141] width 58 height 21
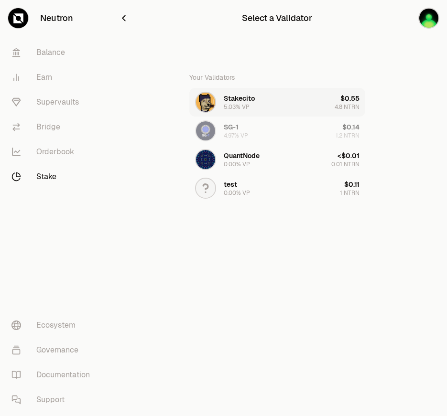
click at [288, 101] on button "Stakecito 5.03% VP $0.55 4.8 NTRN" at bounding box center [277, 102] width 176 height 29
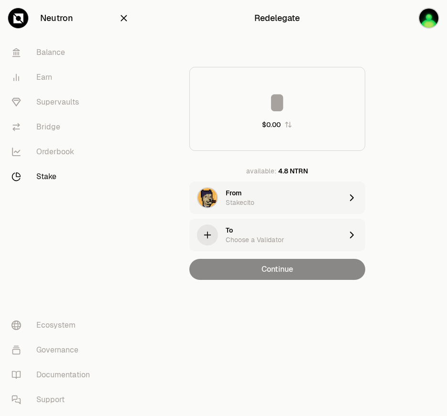
click at [273, 227] on div "To Choose a Validator" at bounding box center [284, 235] width 117 height 19
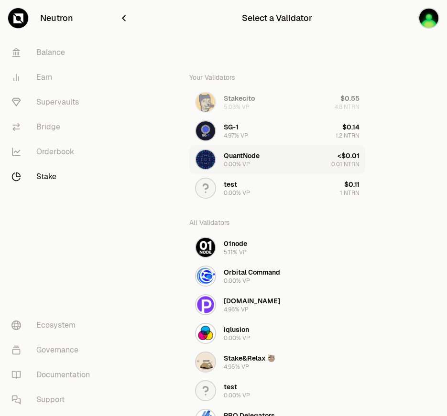
click at [264, 157] on button "QuantNode 0.00% VP <$0.01 0.01 NTRN" at bounding box center [277, 159] width 176 height 29
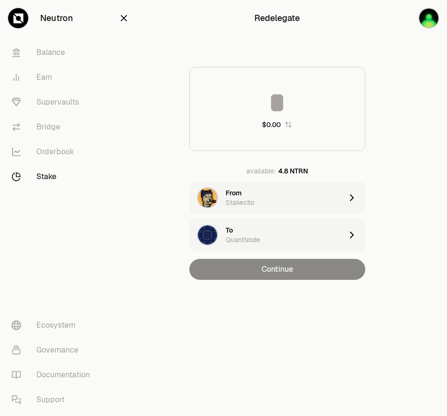
click at [294, 109] on input at bounding box center [277, 102] width 175 height 29
type input "*"
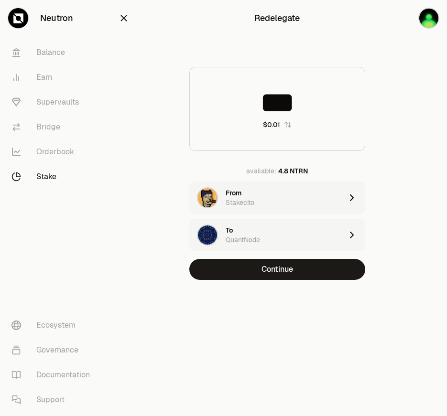
type input "***"
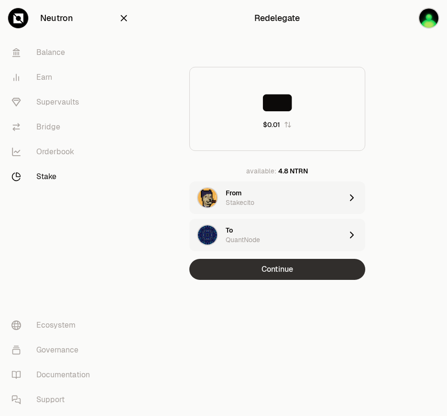
click at [279, 261] on button "Continue" at bounding box center [277, 269] width 176 height 21
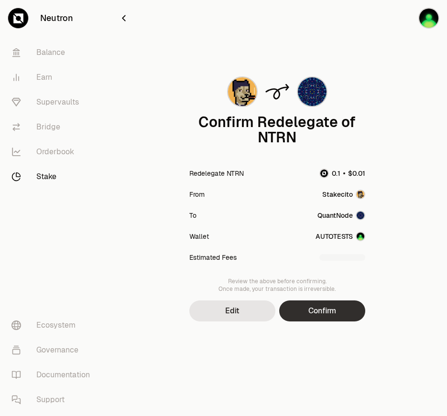
click at [303, 319] on button "Confirm" at bounding box center [322, 311] width 86 height 21
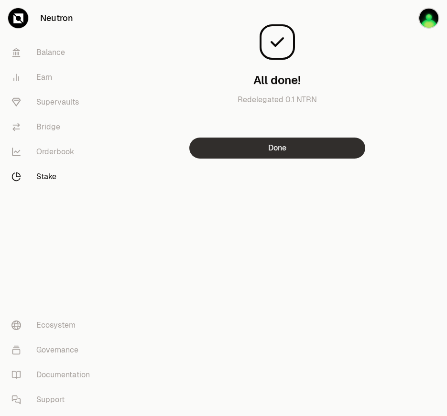
click at [320, 155] on button "Done" at bounding box center [277, 148] width 176 height 21
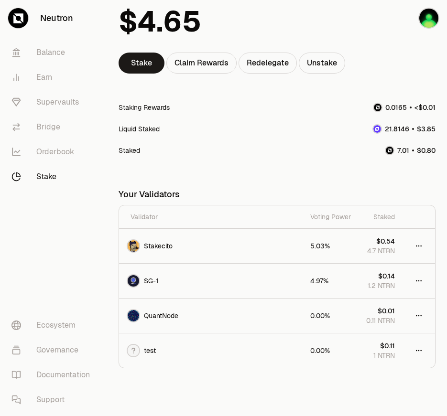
scroll to position [107, 0]
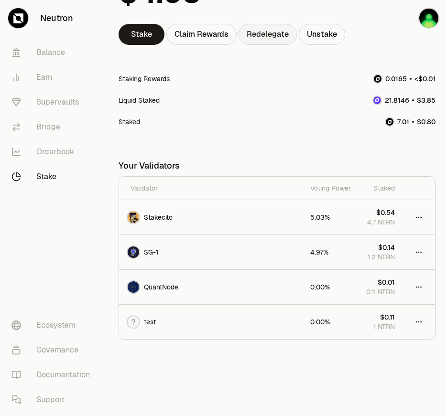
click at [276, 32] on link "Redelegate" at bounding box center [268, 34] width 58 height 21
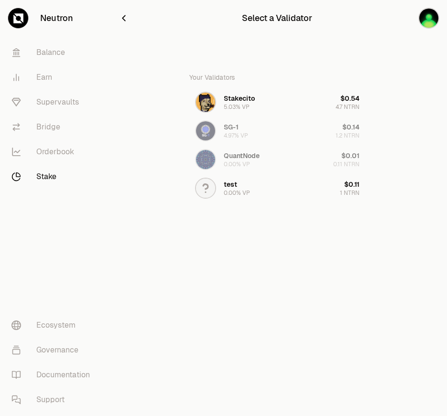
click at [253, 158] on div "Your Validators Stakecito 5.03% VP $0.54 4.7 NTRN SG-1 4.97% VP $0.14 1.2 NTRN …" at bounding box center [277, 135] width 176 height 136
click at [121, 17] on icon "button" at bounding box center [124, 18] width 11 height 11
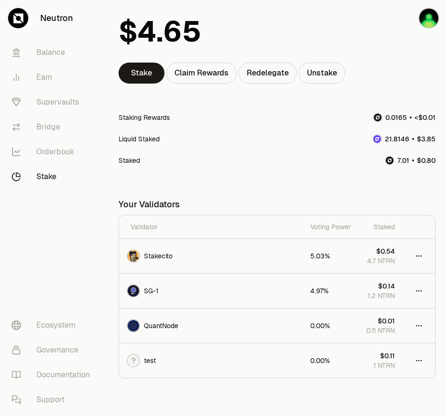
scroll to position [107, 0]
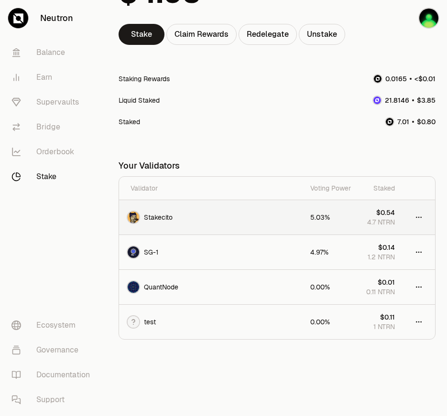
click at [424, 221] on html "Neutron Balance Earn Supervaults Bridge Orderbook Stake Ecosystem Governance Do…" at bounding box center [223, 155] width 447 height 524
click at [371, 283] on span "Stake More" at bounding box center [370, 283] width 35 height 10
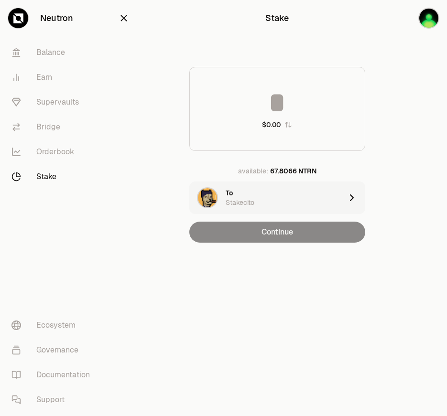
click at [126, 18] on icon "button" at bounding box center [124, 18] width 11 height 11
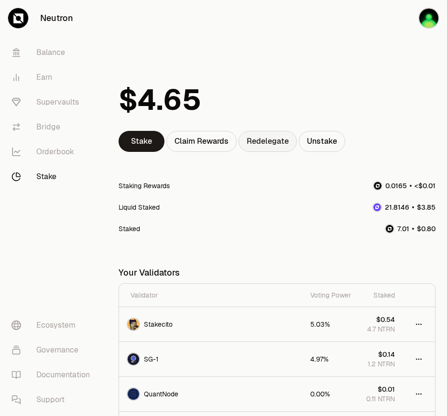
click at [279, 134] on link "Redelegate" at bounding box center [268, 141] width 58 height 21
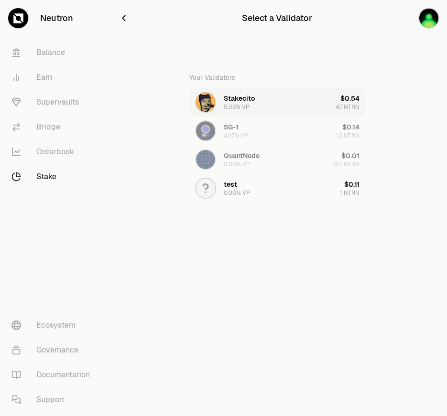
click at [275, 98] on button "Stakecito 5.03% VP $0.54 4.7 NTRN" at bounding box center [277, 102] width 176 height 29
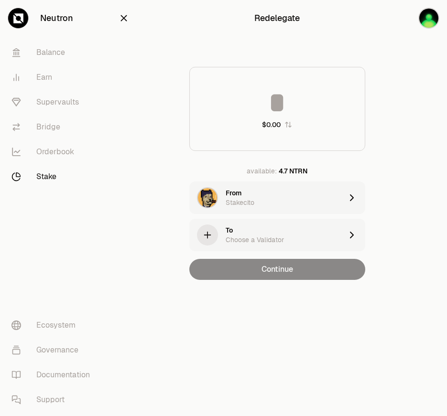
click at [275, 231] on div "To Choose a Validator" at bounding box center [284, 235] width 117 height 19
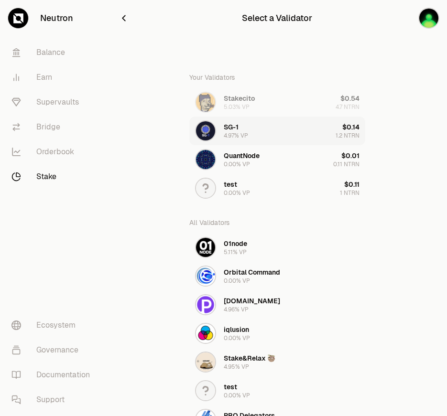
click at [276, 130] on button "SG-1 4.97% VP $0.14 1.2 NTRN" at bounding box center [277, 131] width 176 height 29
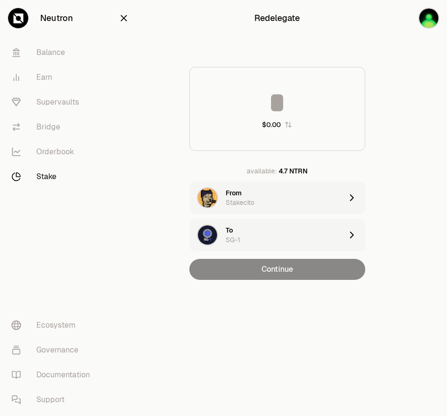
click at [126, 17] on icon "button" at bounding box center [124, 18] width 11 height 11
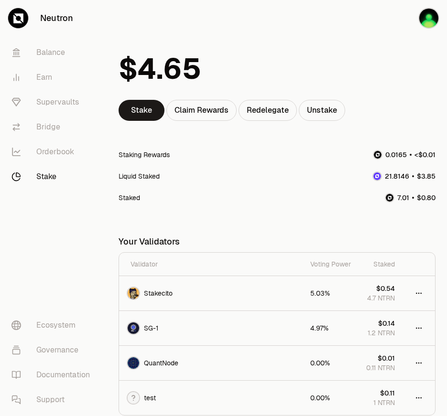
scroll to position [107, 0]
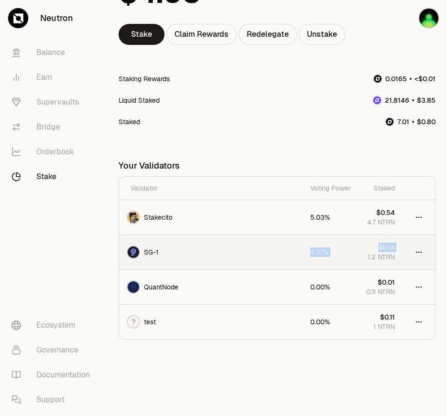
drag, startPoint x: 304, startPoint y: 251, endPoint x: 362, endPoint y: 251, distance: 57.9
click at [362, 251] on tr "SG-1 4.97% $0.14 1.2 NTRN" at bounding box center [277, 252] width 316 height 35
click at [389, 239] on td "$0.14 1.2 NTRN" at bounding box center [381, 252] width 44 height 35
click at [388, 249] on span "$0.14" at bounding box center [386, 248] width 17 height 10
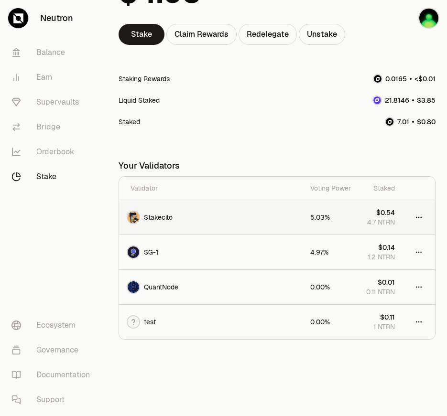
click at [381, 207] on td "$0.54 4.7 NTRN" at bounding box center [381, 217] width 44 height 35
click at [381, 212] on span "$0.54" at bounding box center [385, 213] width 19 height 10
click at [377, 175] on div "Your Validators" at bounding box center [277, 165] width 317 height 21
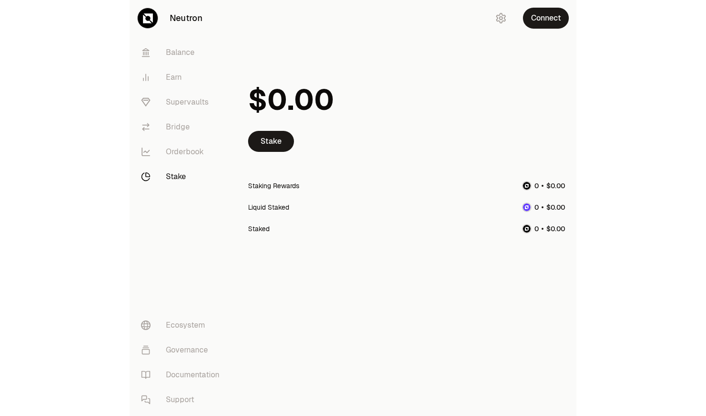
scroll to position [0, 0]
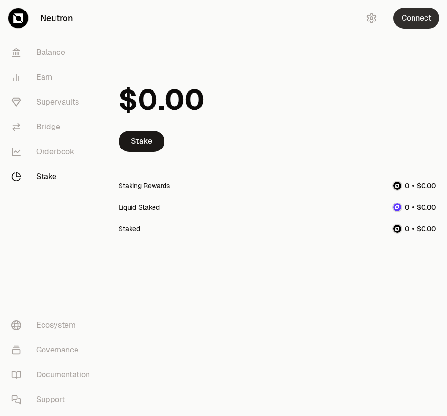
click at [426, 24] on button "Connect" at bounding box center [416, 18] width 46 height 21
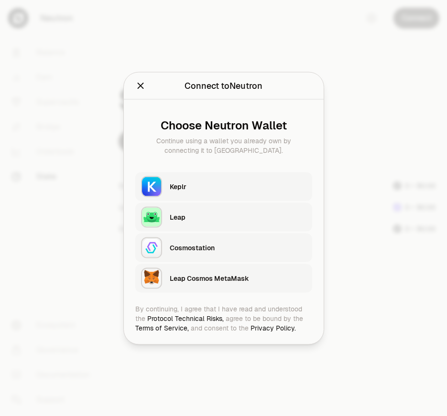
click at [235, 184] on div "Keplr" at bounding box center [238, 187] width 137 height 10
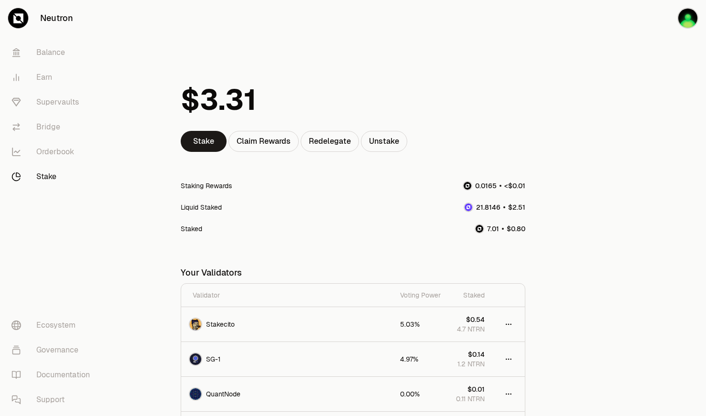
scroll to position [107, 0]
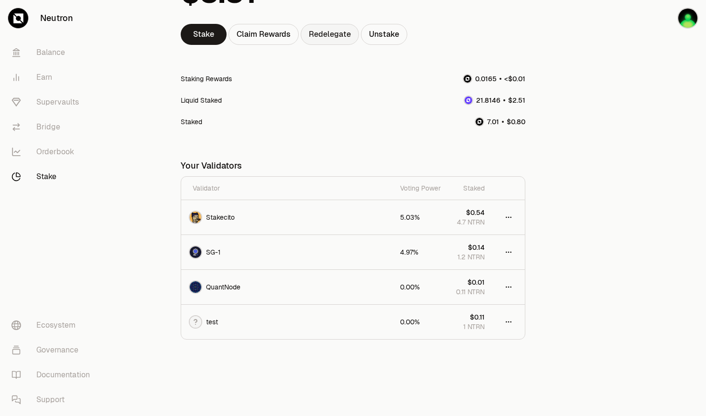
click at [337, 40] on link "Redelegate" at bounding box center [330, 34] width 58 height 21
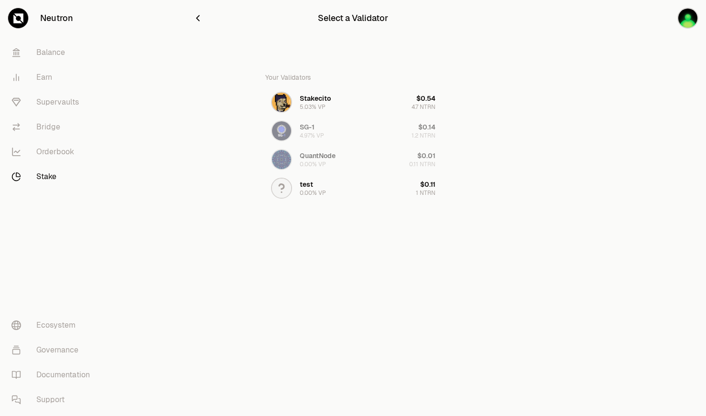
click at [197, 17] on icon "button" at bounding box center [198, 18] width 11 height 11
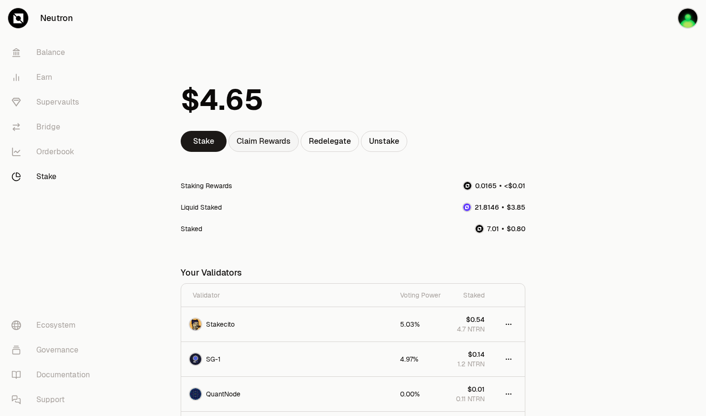
click at [260, 141] on div "Claim Rewards" at bounding box center [264, 141] width 70 height 21
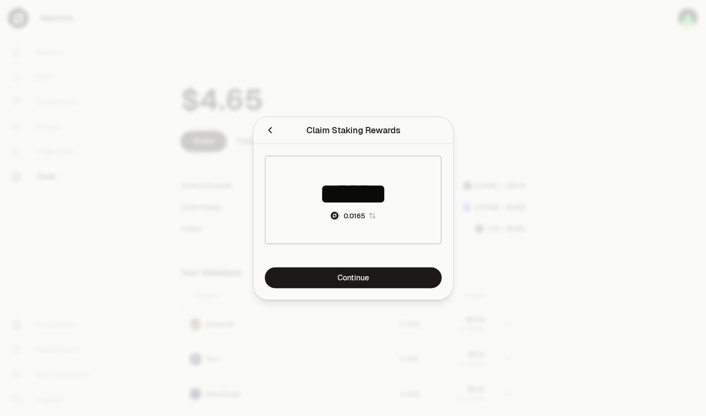
click at [189, 93] on div at bounding box center [353, 208] width 706 height 416
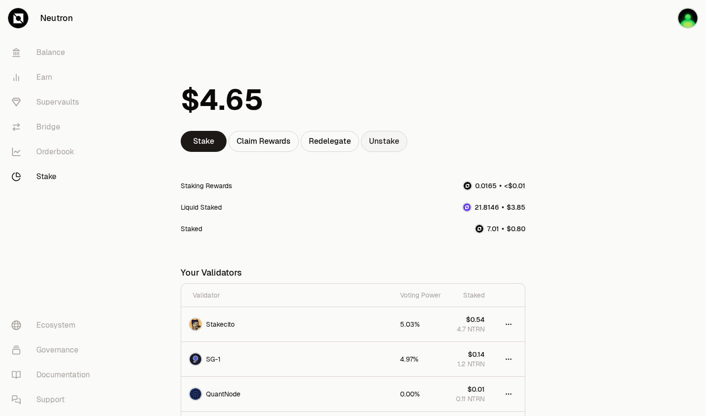
click at [384, 137] on link "Unstake" at bounding box center [384, 141] width 46 height 21
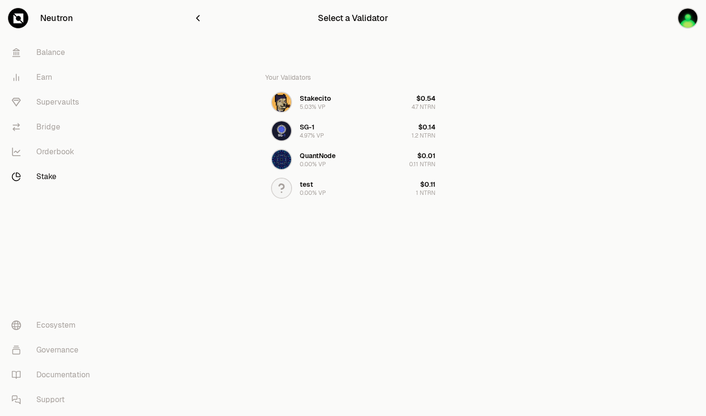
click at [199, 20] on icon "button" at bounding box center [198, 18] width 11 height 11
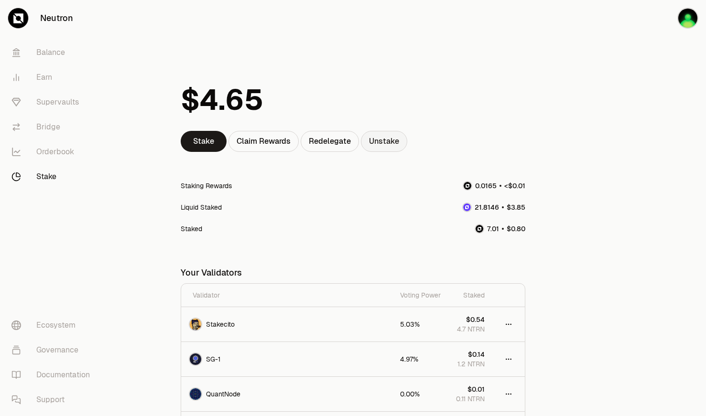
click at [383, 137] on link "Unstake" at bounding box center [384, 141] width 46 height 21
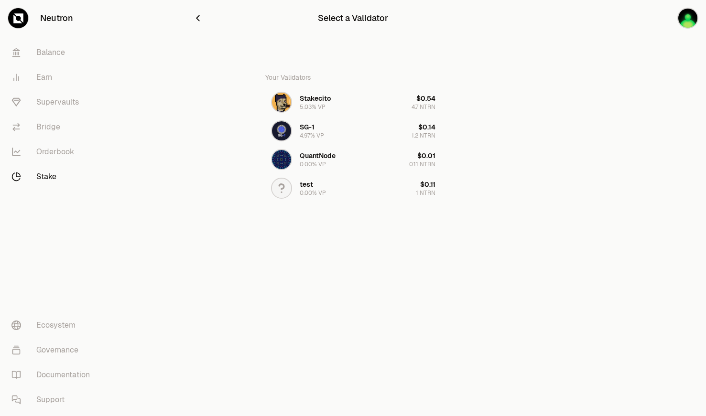
click at [200, 22] on icon "button" at bounding box center [198, 18] width 11 height 11
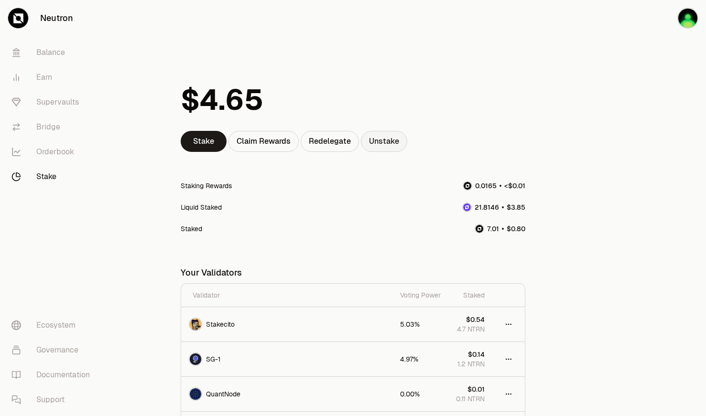
click at [393, 144] on link "Unstake" at bounding box center [384, 141] width 46 height 21
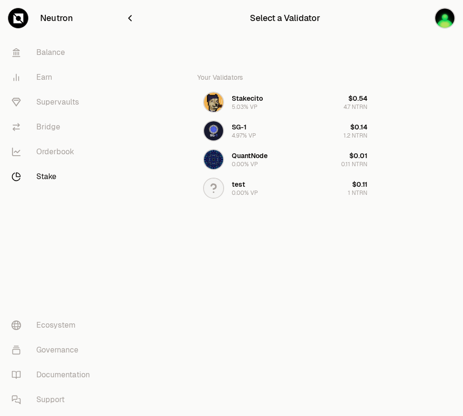
click at [45, 180] on link "Stake" at bounding box center [53, 176] width 99 height 25
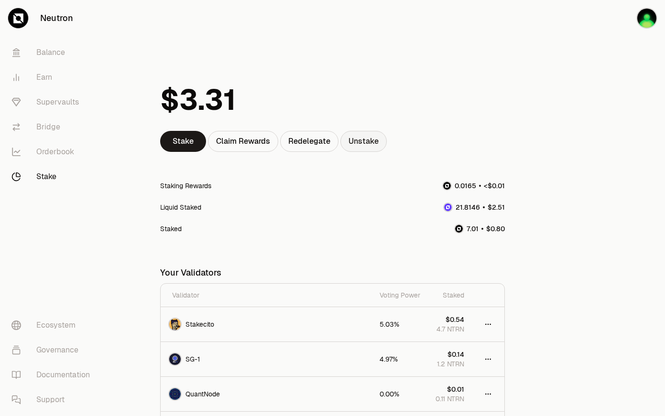
click at [375, 138] on link "Unstake" at bounding box center [363, 141] width 46 height 21
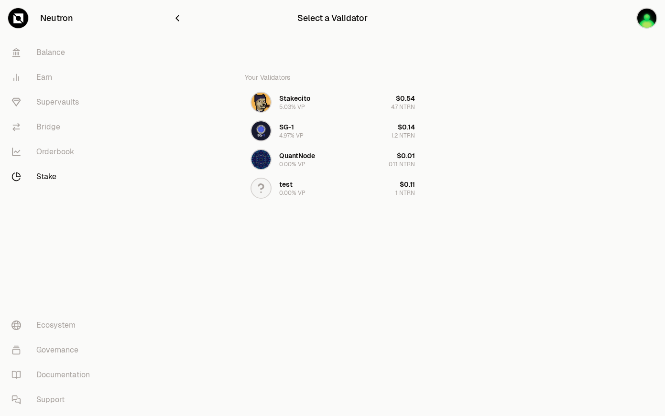
click at [181, 14] on icon "button" at bounding box center [177, 18] width 11 height 11
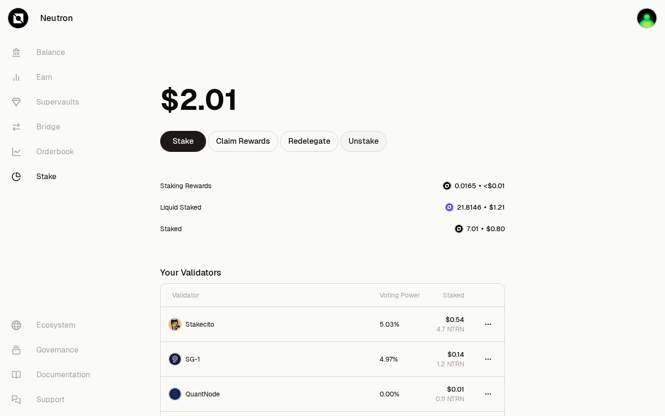
click at [354, 147] on link "Unstake" at bounding box center [363, 141] width 46 height 21
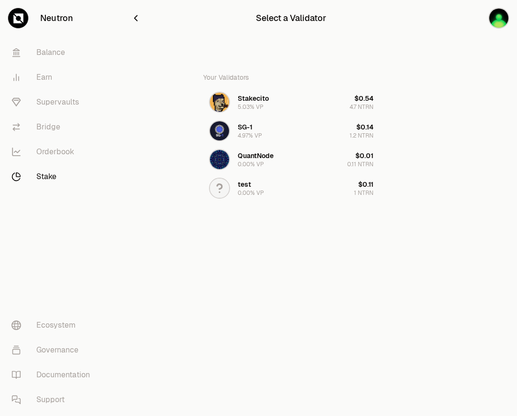
click at [137, 19] on icon "button" at bounding box center [136, 18] width 11 height 11
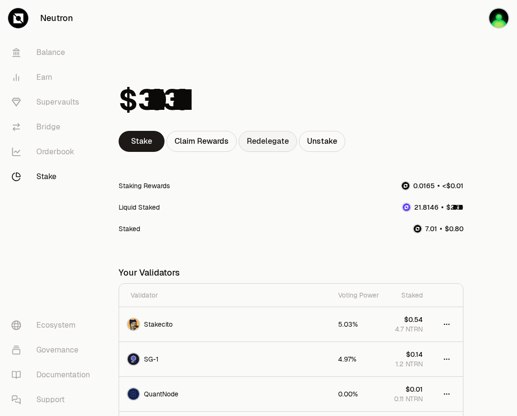
click at [284, 137] on link "Redelegate" at bounding box center [268, 141] width 58 height 21
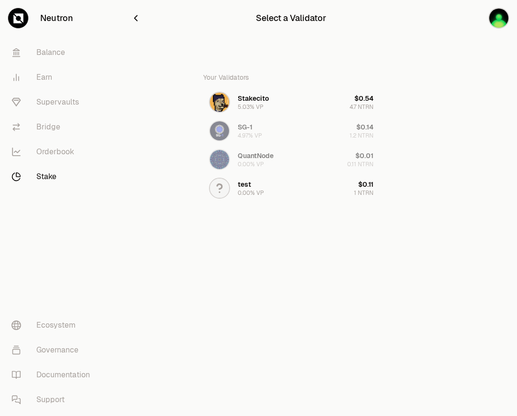
click at [51, 177] on link "Stake" at bounding box center [53, 176] width 99 height 25
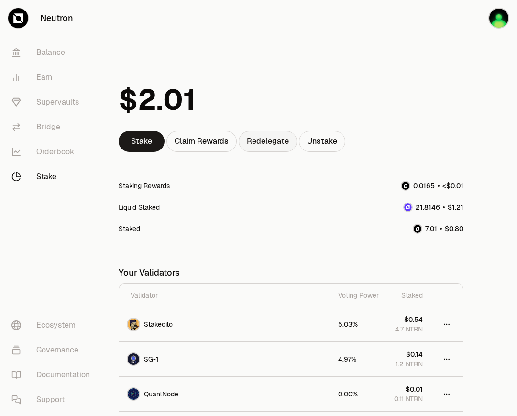
click at [279, 151] on link "Redelegate" at bounding box center [268, 141] width 58 height 21
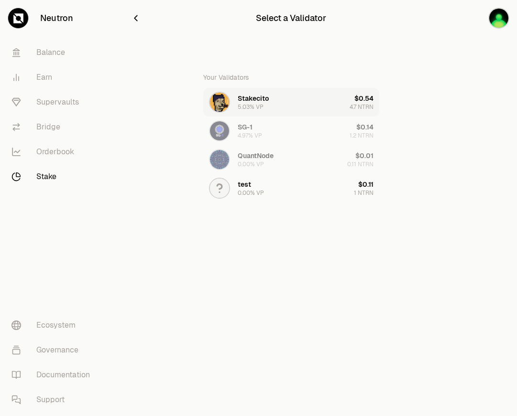
click at [278, 103] on button "Stakecito 5.03% VP $0.54 4.7 NTRN" at bounding box center [291, 102] width 176 height 29
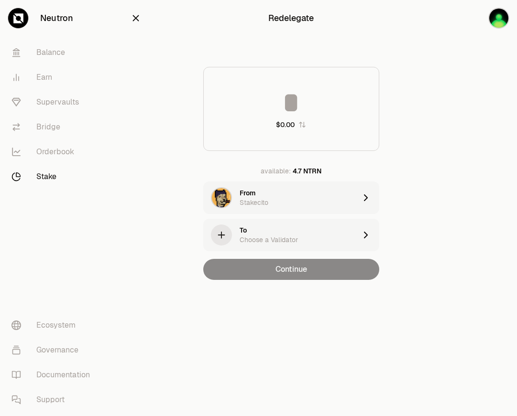
click at [307, 229] on div "To Choose a Validator" at bounding box center [298, 235] width 117 height 19
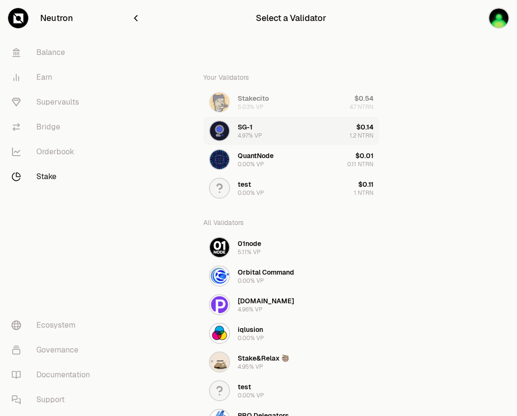
click at [280, 124] on button "SG-1 4.97% VP $0.14 1.2 NTRN" at bounding box center [291, 131] width 176 height 29
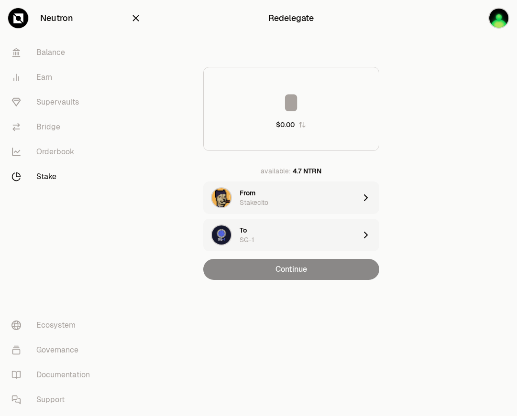
click at [306, 111] on input at bounding box center [291, 102] width 175 height 29
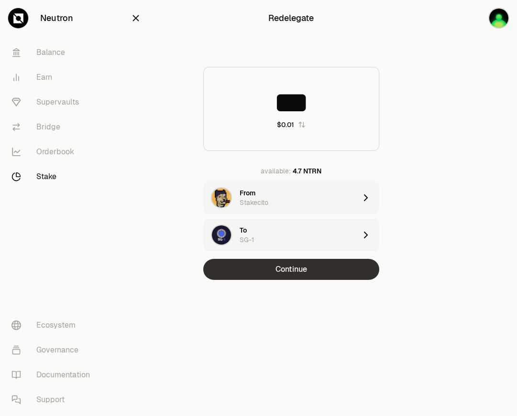
type input "***"
click at [295, 273] on button "Continue" at bounding box center [291, 269] width 176 height 21
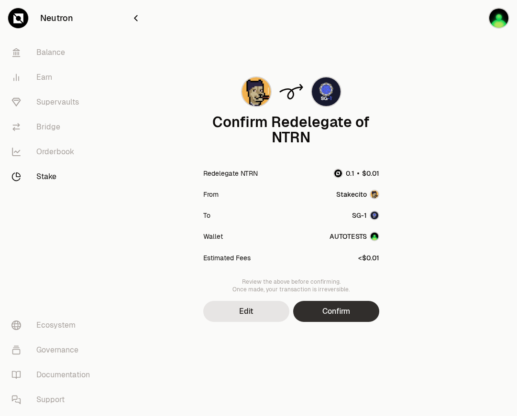
click at [339, 311] on button "Confirm" at bounding box center [336, 311] width 86 height 21
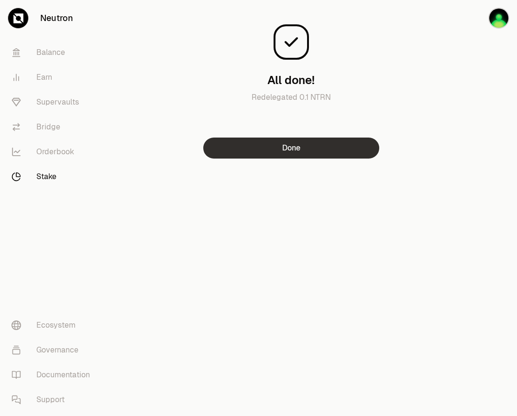
click at [311, 155] on button "Done" at bounding box center [291, 148] width 176 height 21
